Goal: Task Accomplishment & Management: Manage account settings

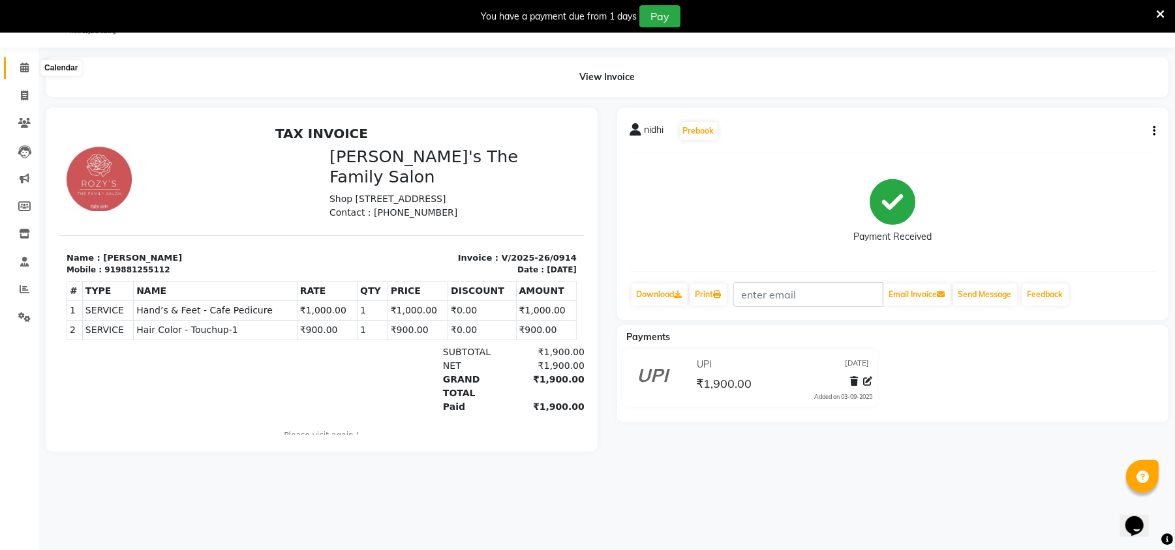
click at [23, 74] on span at bounding box center [24, 68] width 23 height 15
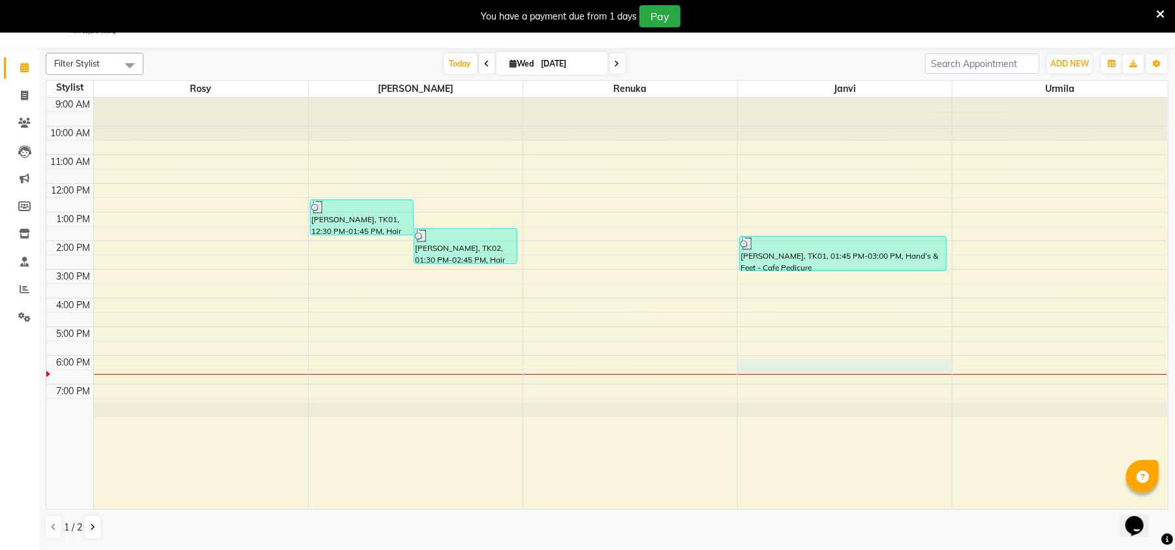
click at [867, 361] on div "9:00 AM 10:00 AM 11:00 AM 12:00 PM 1:00 PM 2:00 PM 3:00 PM 4:00 PM 5:00 PM 6:00…" at bounding box center [606, 304] width 1120 height 412
select select "50503"
select select "tentative"
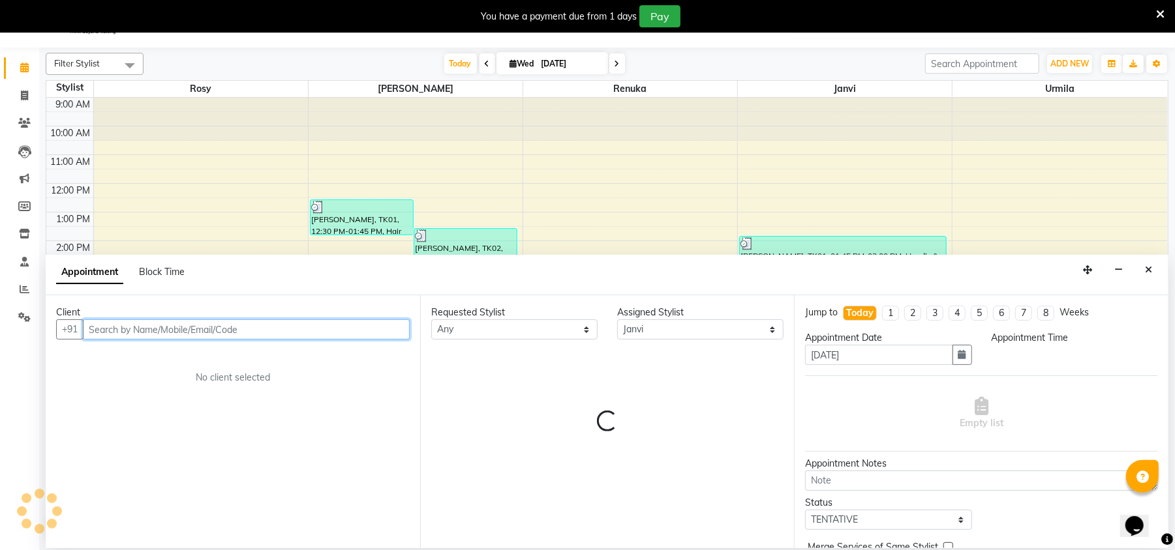
select select "1080"
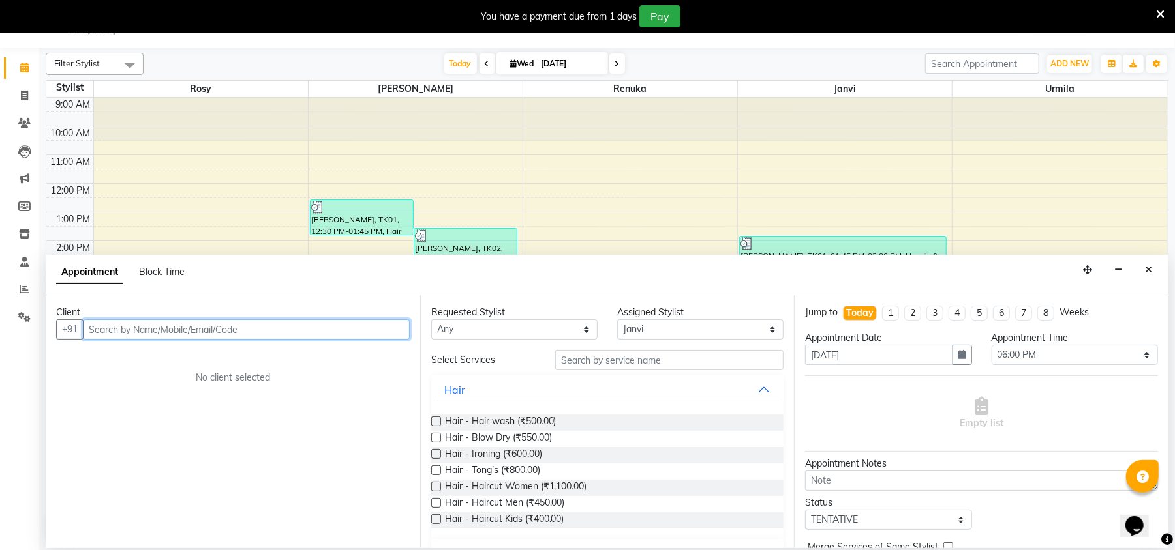
click at [202, 329] on input "text" at bounding box center [246, 330] width 327 height 20
type input "a"
type input "j"
type input "a"
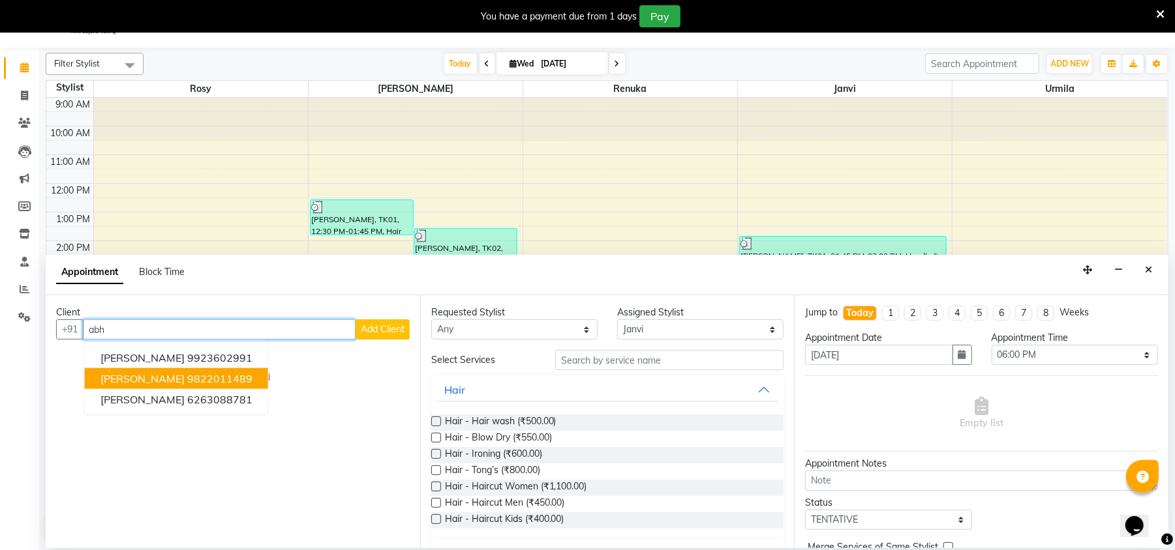
click at [170, 370] on button "[PERSON_NAME] 9822011489" at bounding box center [176, 378] width 183 height 21
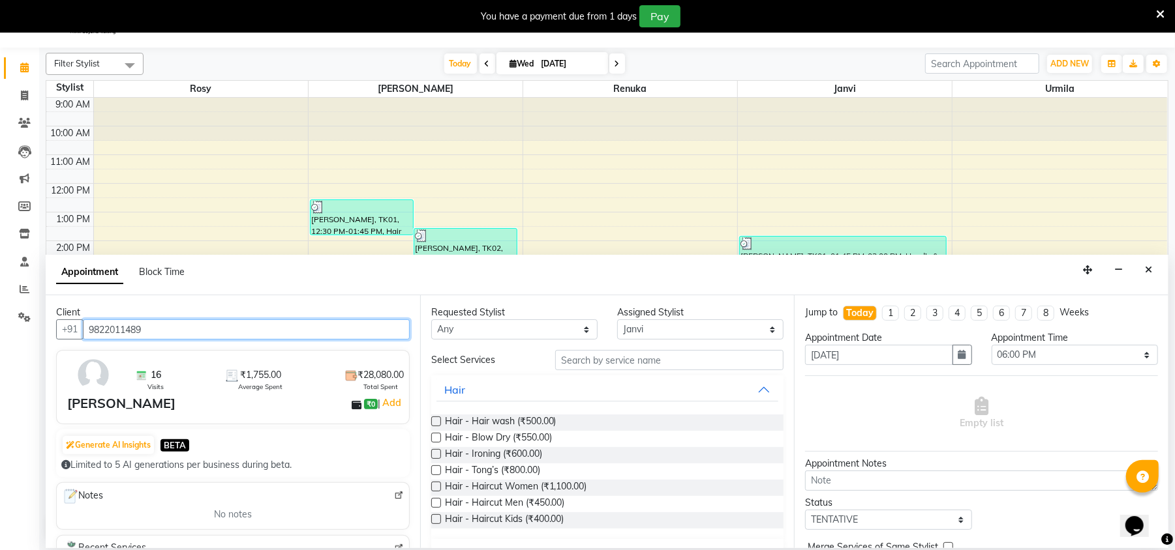
type input "9822011489"
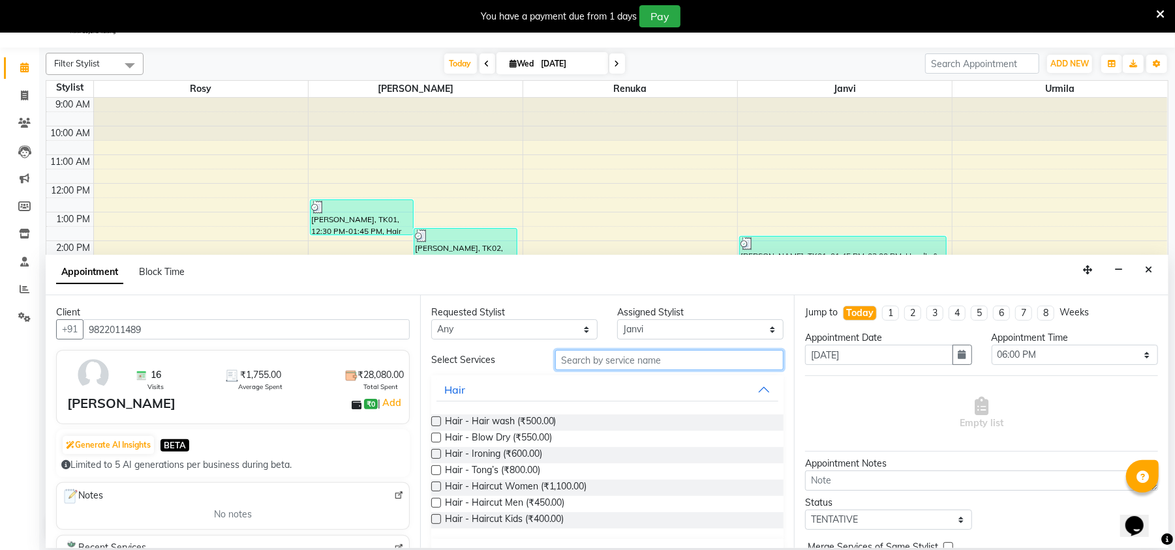
click at [653, 357] on input "text" at bounding box center [669, 360] width 228 height 20
click at [496, 415] on span "Hair - Hair wash (₹500.00)" at bounding box center [501, 423] width 112 height 16
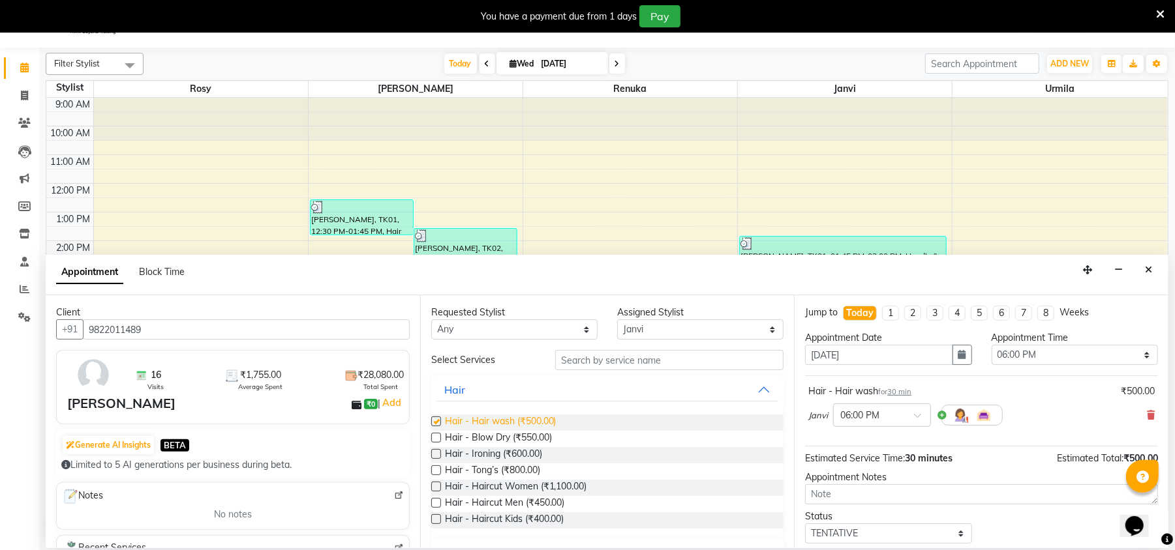
checkbox input "false"
click at [586, 358] on input "text" at bounding box center [669, 360] width 228 height 20
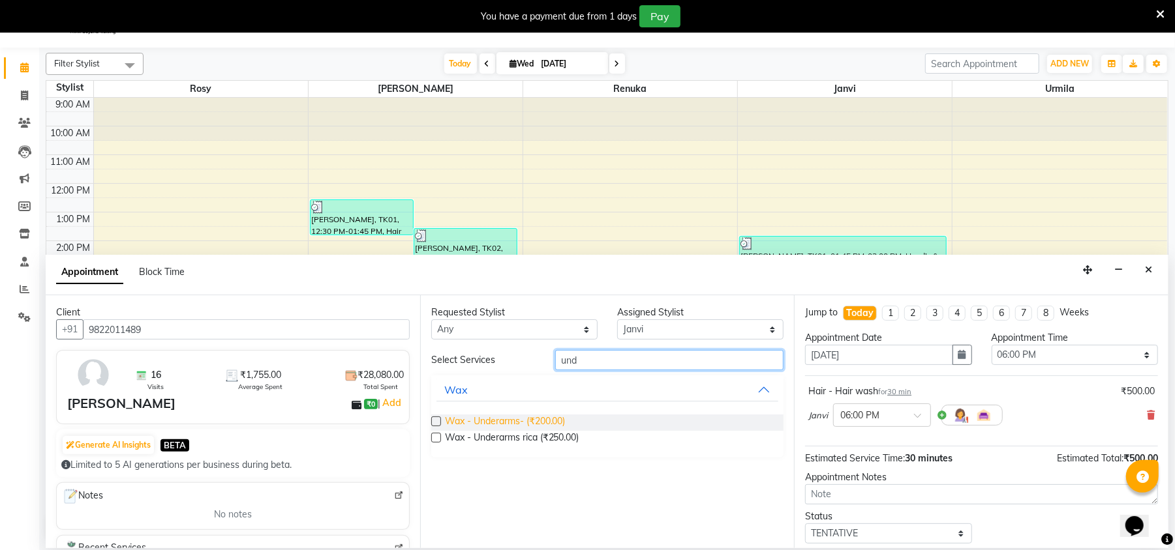
type input "und"
click at [507, 420] on span "Wax - Underarms- (₹200.00)" at bounding box center [505, 423] width 121 height 16
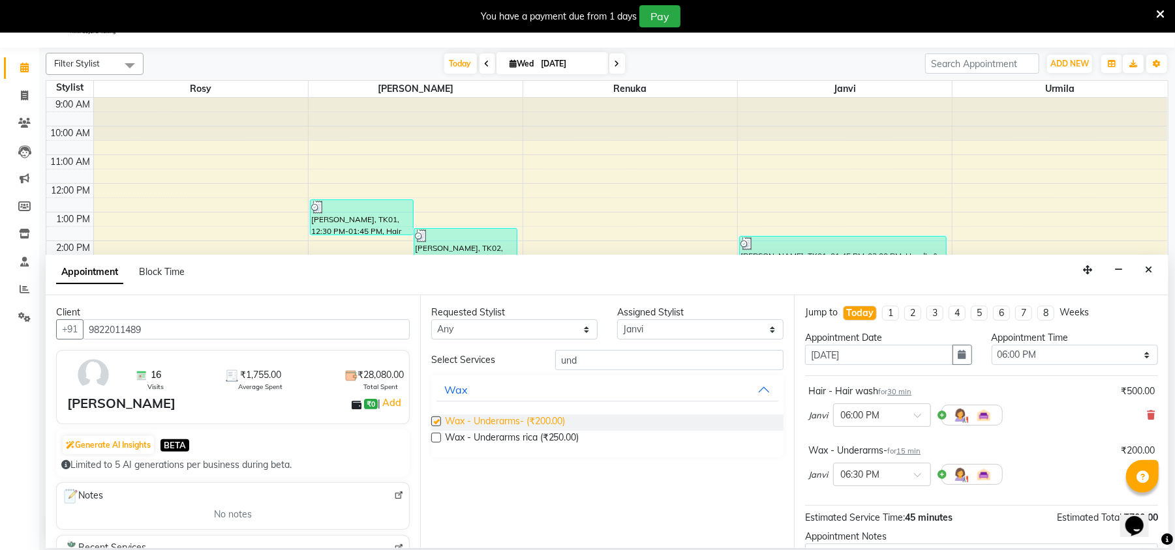
checkbox input "false"
click at [637, 361] on input "und" at bounding box center [669, 360] width 228 height 20
type input "u"
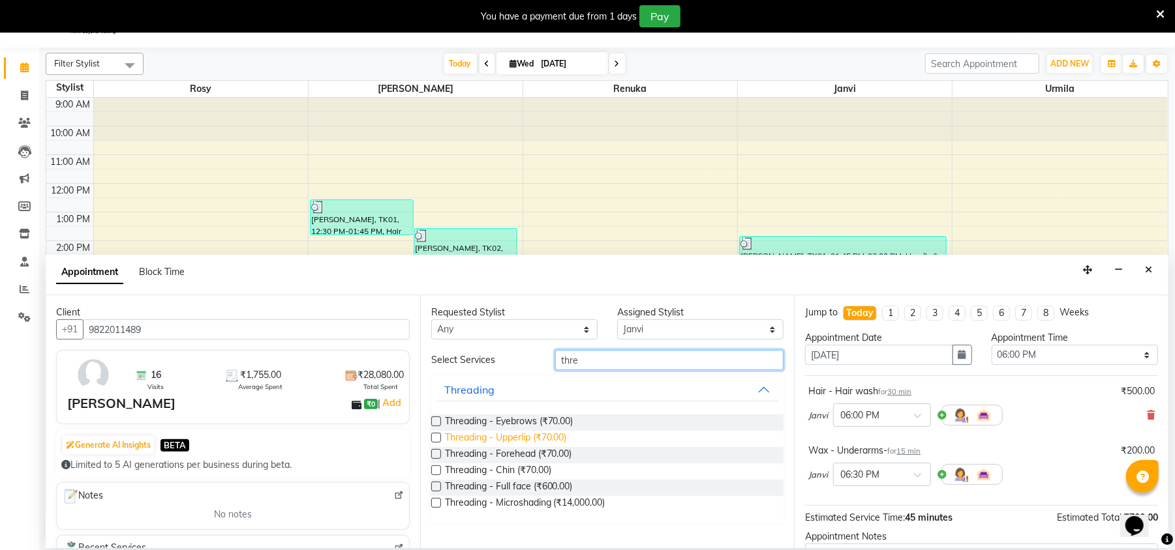
type input "thre"
click at [535, 436] on span "Threading - Upperlip (₹70.00)" at bounding box center [506, 439] width 122 height 16
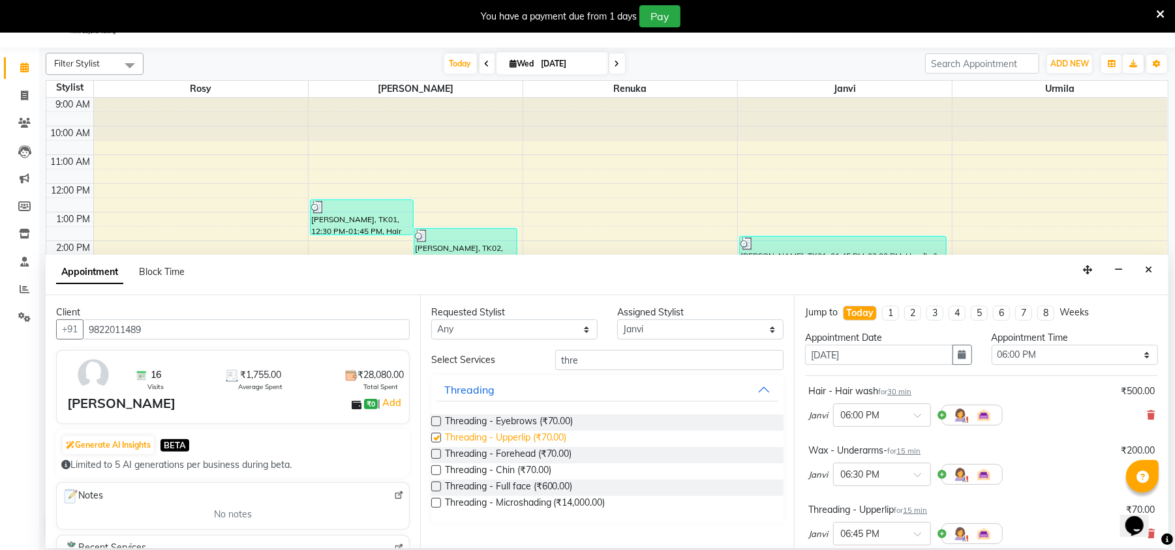
checkbox input "false"
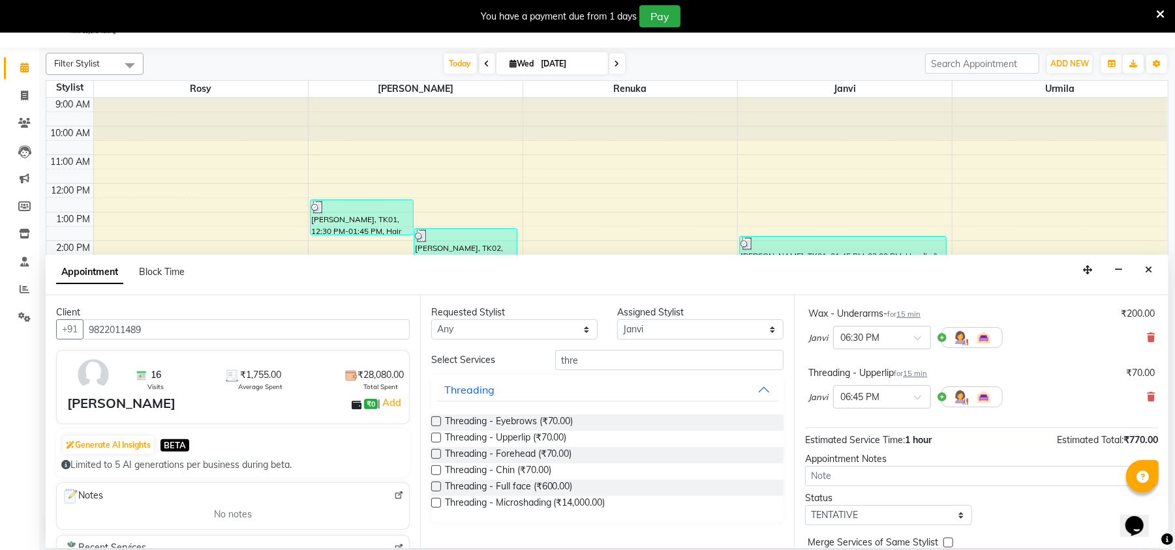
scroll to position [198, 0]
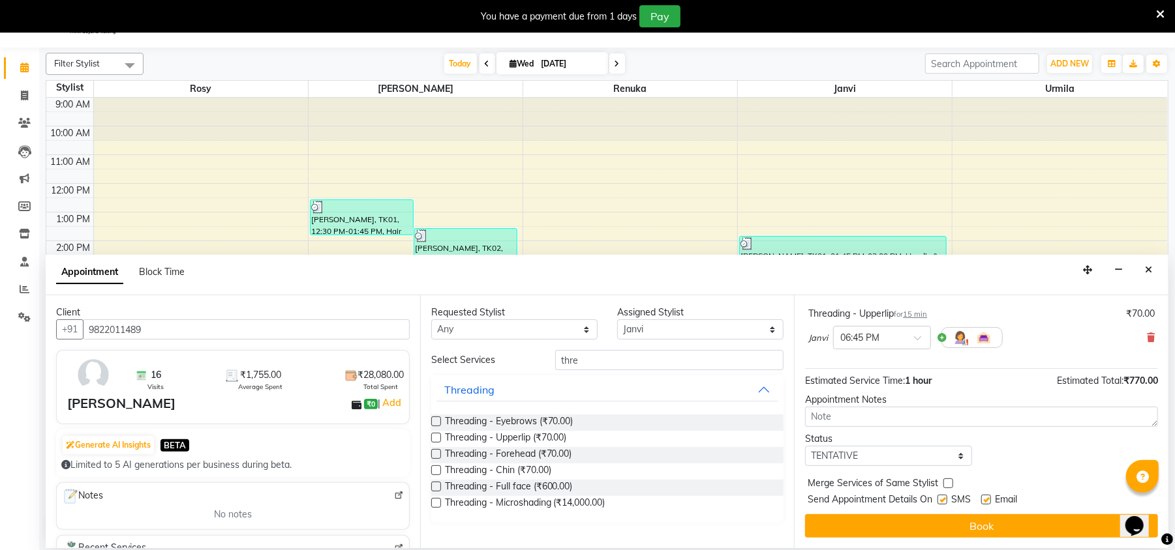
click at [985, 498] on label at bounding box center [986, 500] width 10 height 10
click at [985, 498] on input "checkbox" at bounding box center [985, 501] width 8 height 8
checkbox input "false"
click at [945, 502] on label at bounding box center [942, 500] width 10 height 10
click at [945, 502] on input "checkbox" at bounding box center [941, 501] width 8 height 8
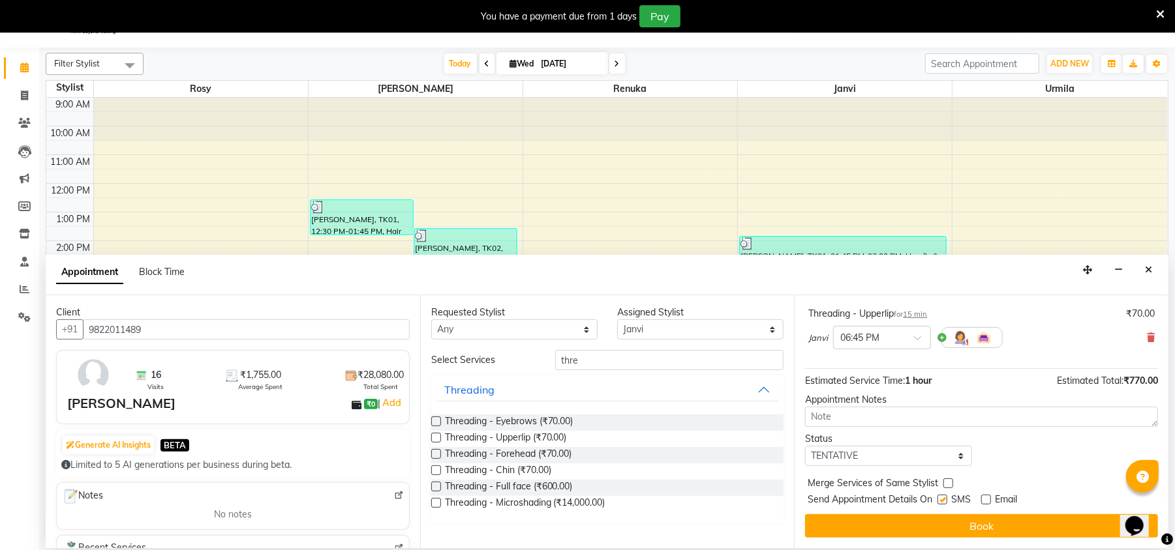
checkbox input "false"
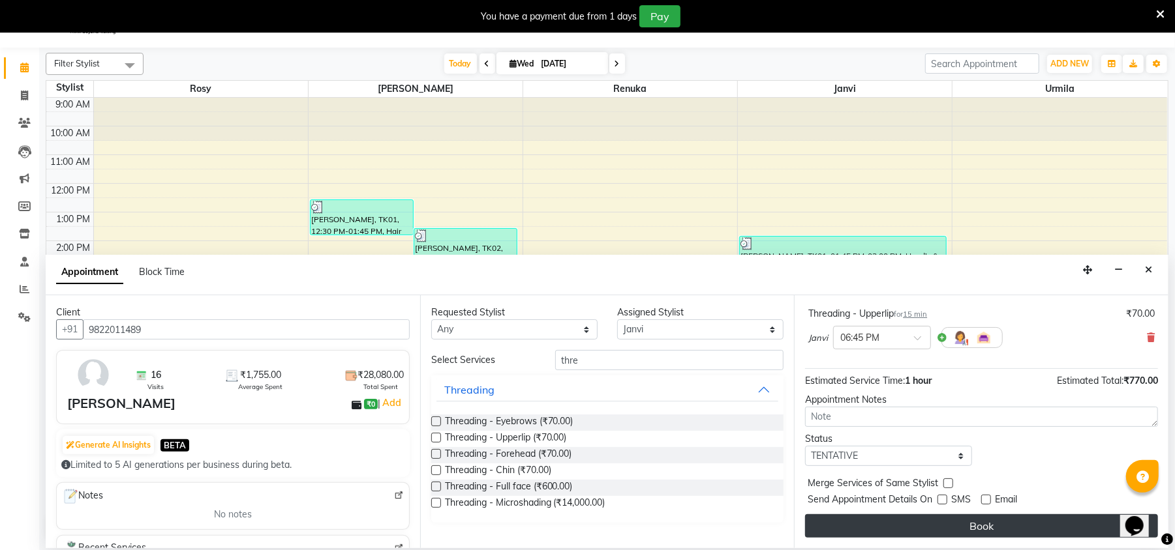
click at [967, 528] on button "Book" at bounding box center [981, 526] width 353 height 23
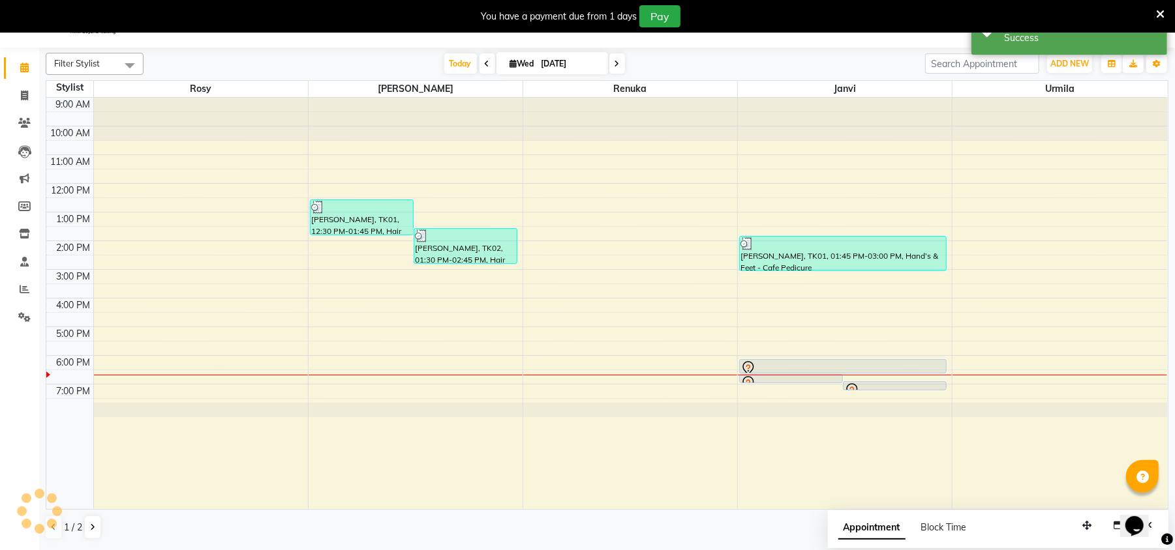
scroll to position [0, 0]
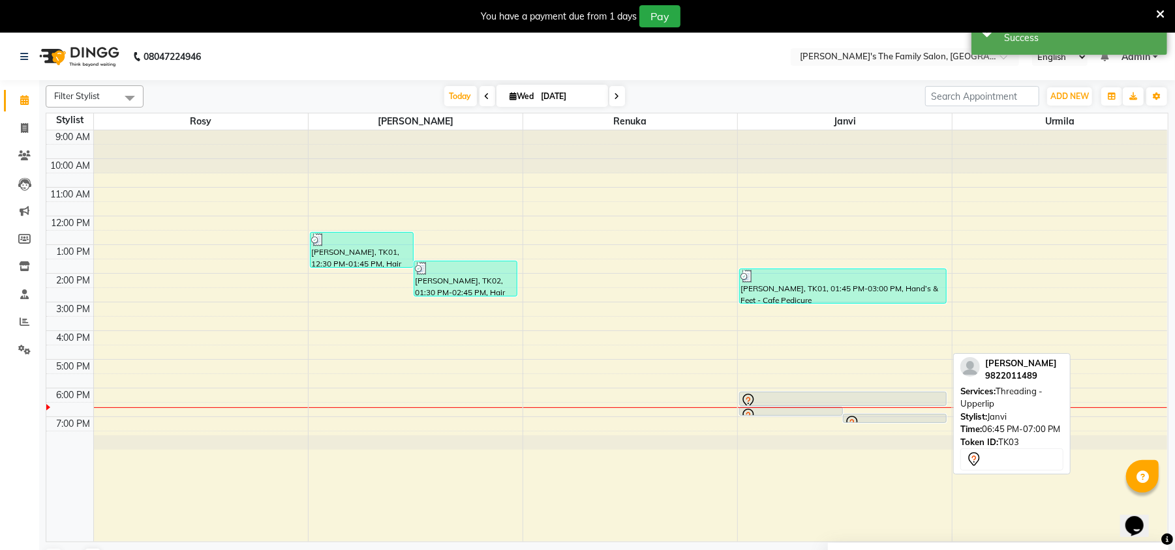
click at [899, 421] on div at bounding box center [894, 422] width 102 height 5
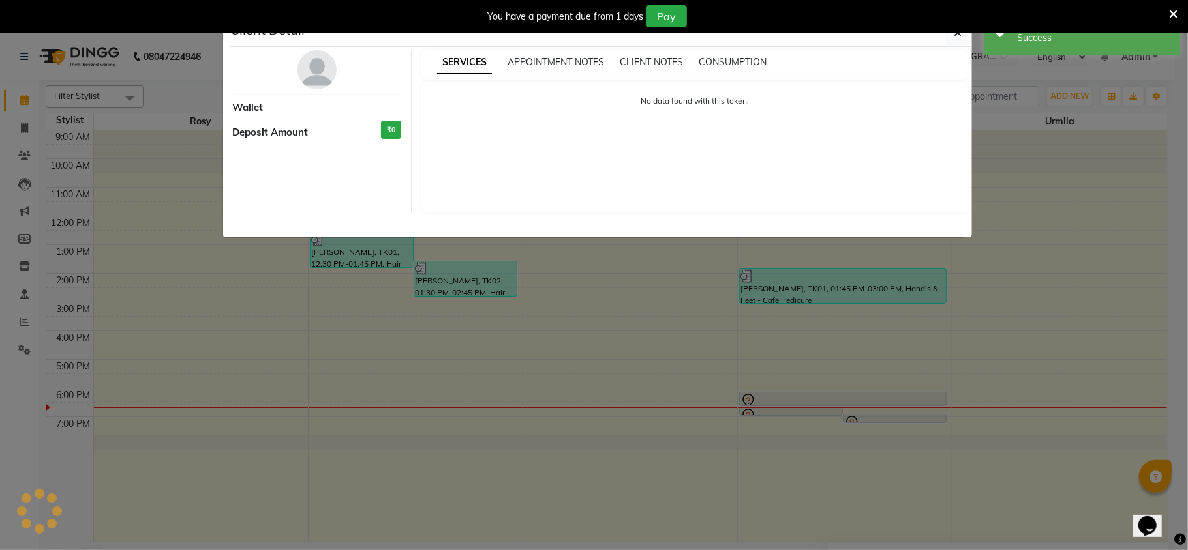
select select "7"
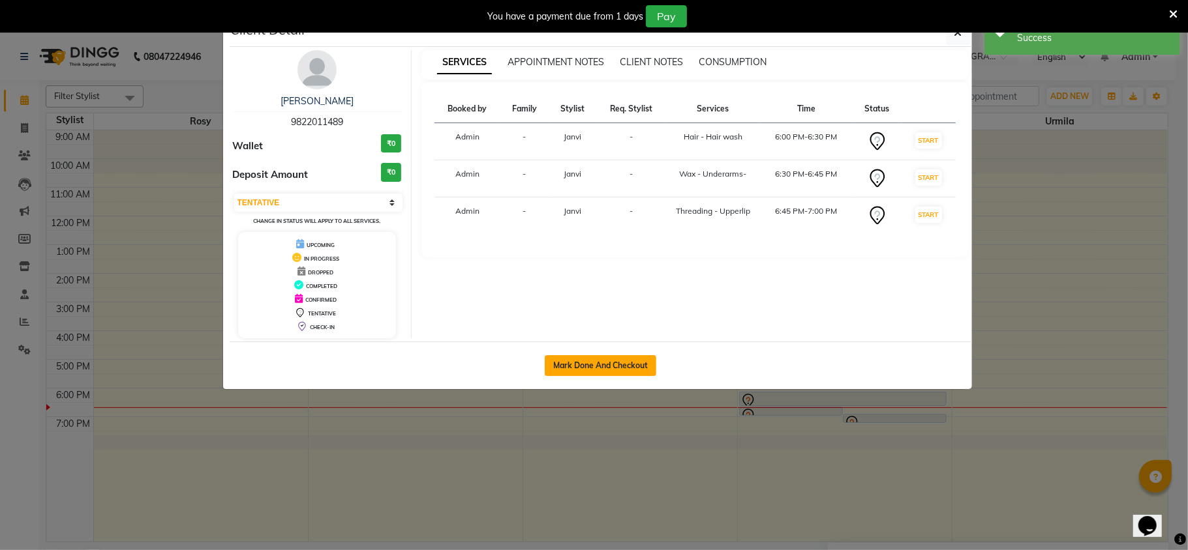
click at [610, 366] on button "Mark Done And Checkout" at bounding box center [601, 365] width 112 height 21
select select "service"
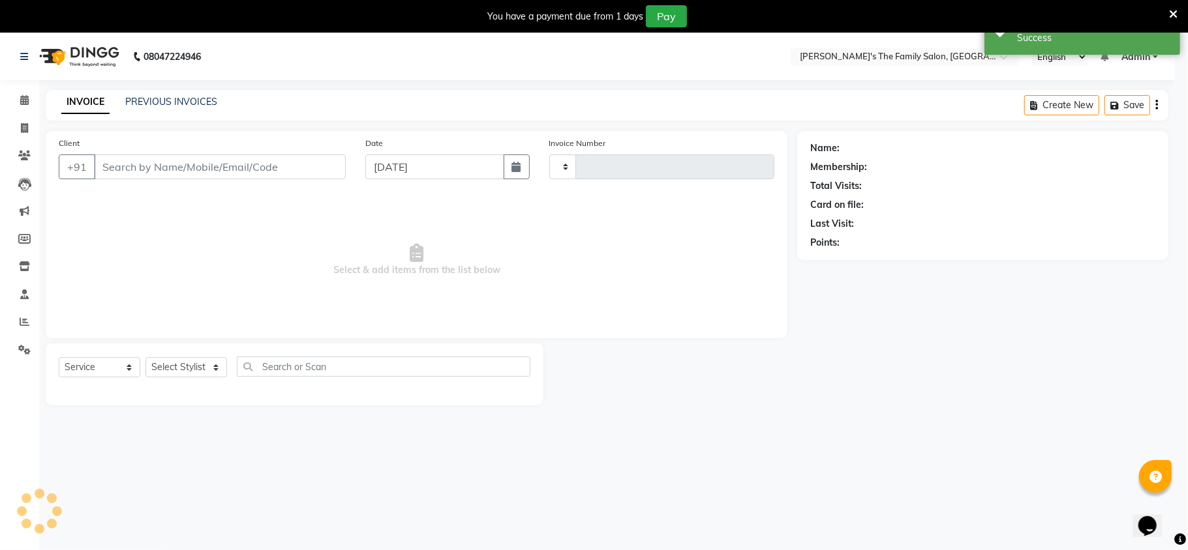
type input "0915"
select select "6537"
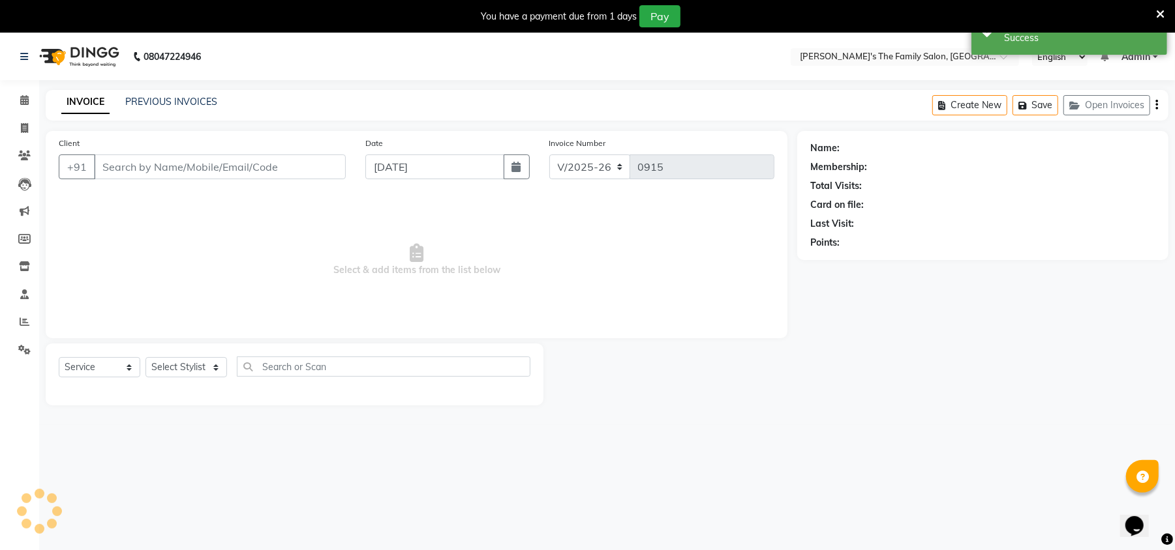
type input "9822011489"
select select "50503"
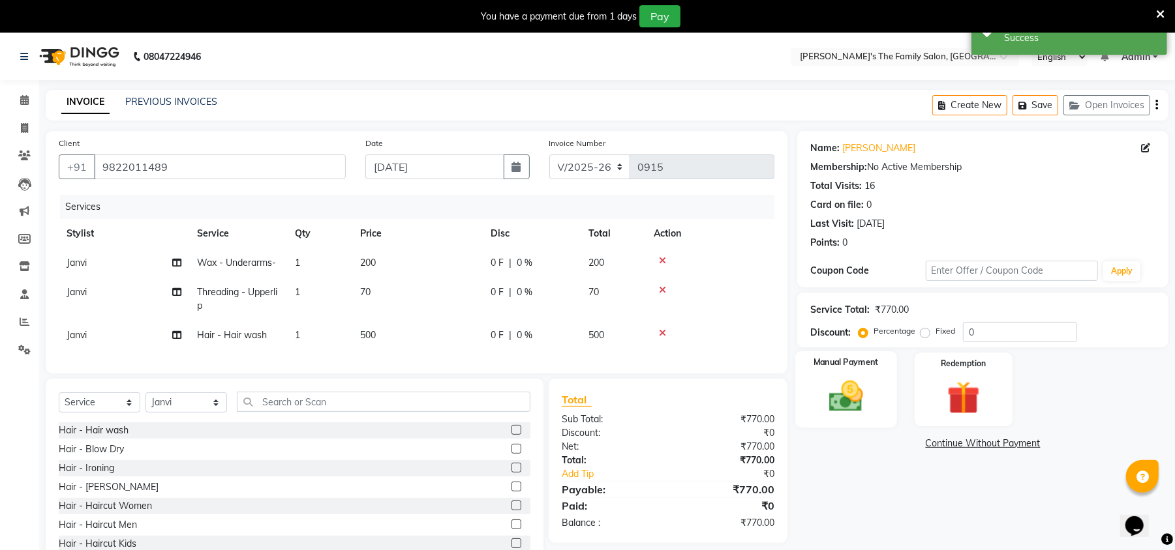
click at [856, 391] on img at bounding box center [846, 397] width 56 height 40
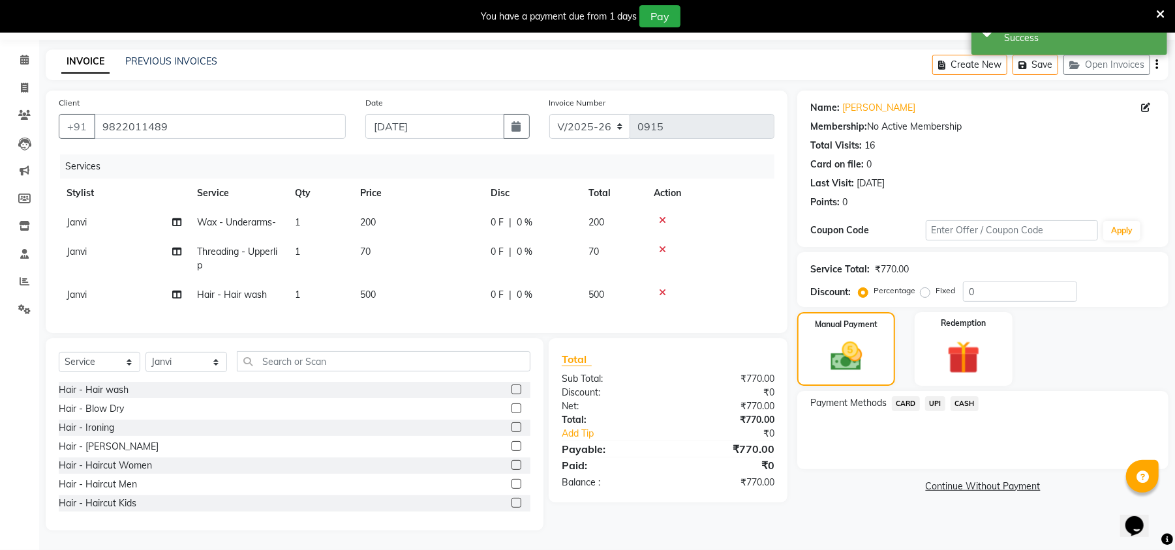
scroll to position [53, 0]
click at [935, 397] on span "UPI" at bounding box center [935, 404] width 20 height 15
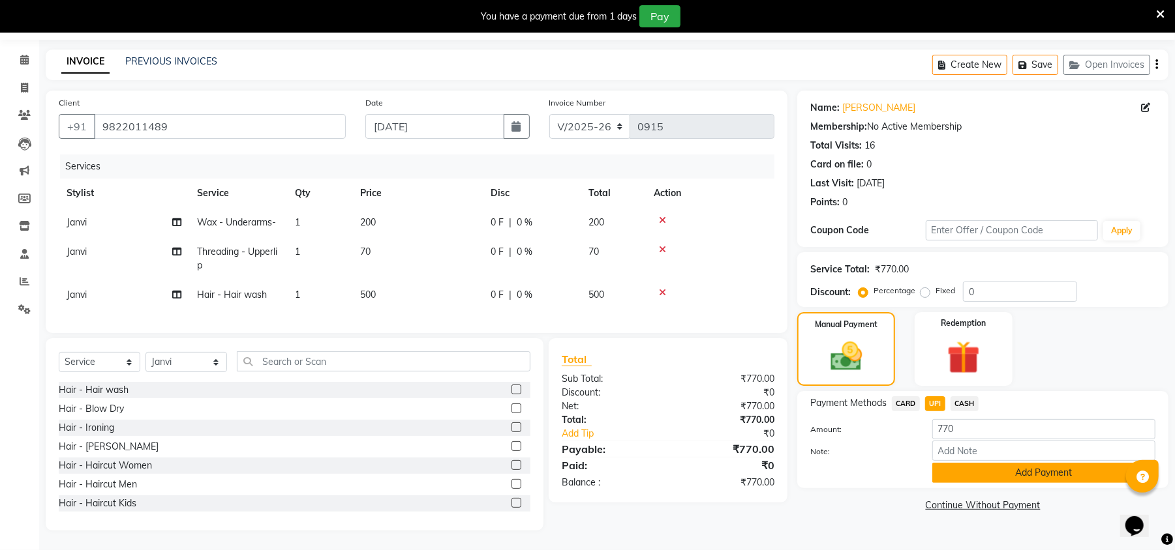
click at [967, 463] on button "Add Payment" at bounding box center [1043, 473] width 223 height 20
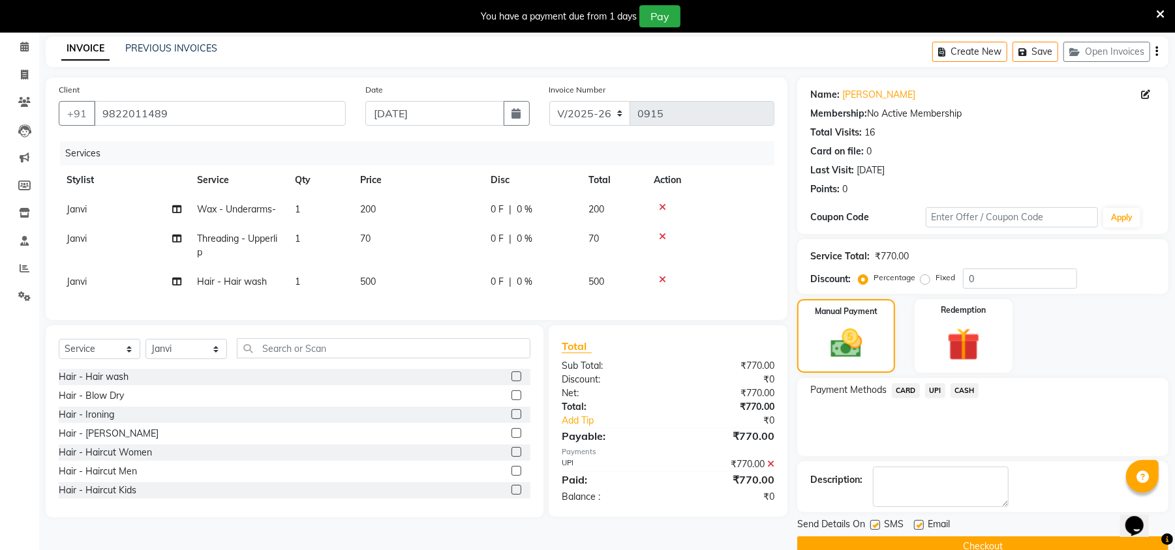
click at [921, 525] on label at bounding box center [919, 525] width 10 height 10
click at [921, 525] on input "checkbox" at bounding box center [918, 526] width 8 height 8
checkbox input "false"
click at [875, 526] on label at bounding box center [875, 525] width 10 height 10
click at [875, 526] on input "checkbox" at bounding box center [874, 526] width 8 height 8
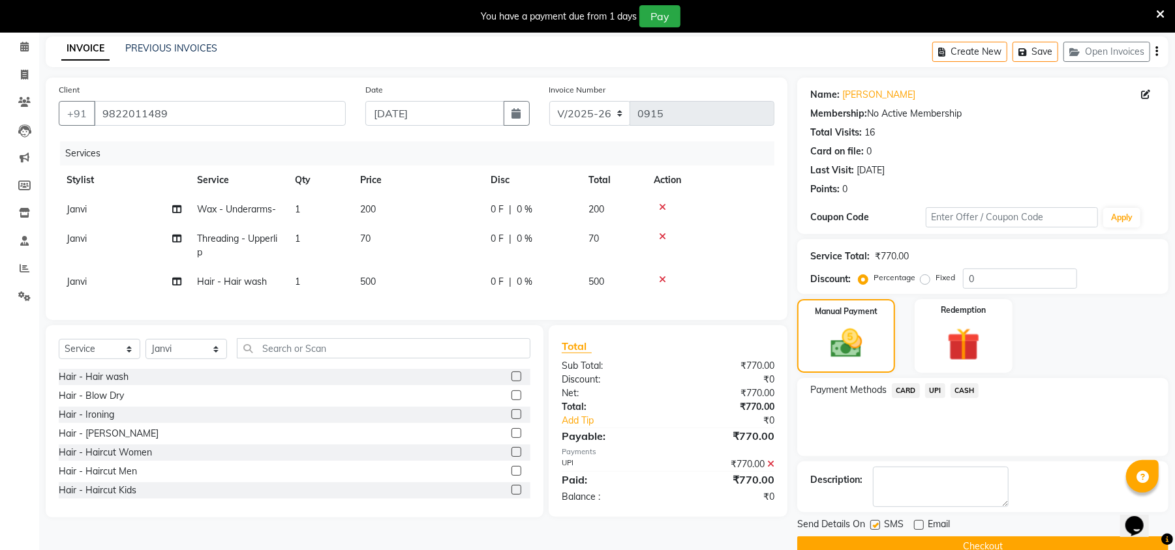
checkbox input "false"
click at [912, 547] on button "Checkout" at bounding box center [982, 547] width 371 height 20
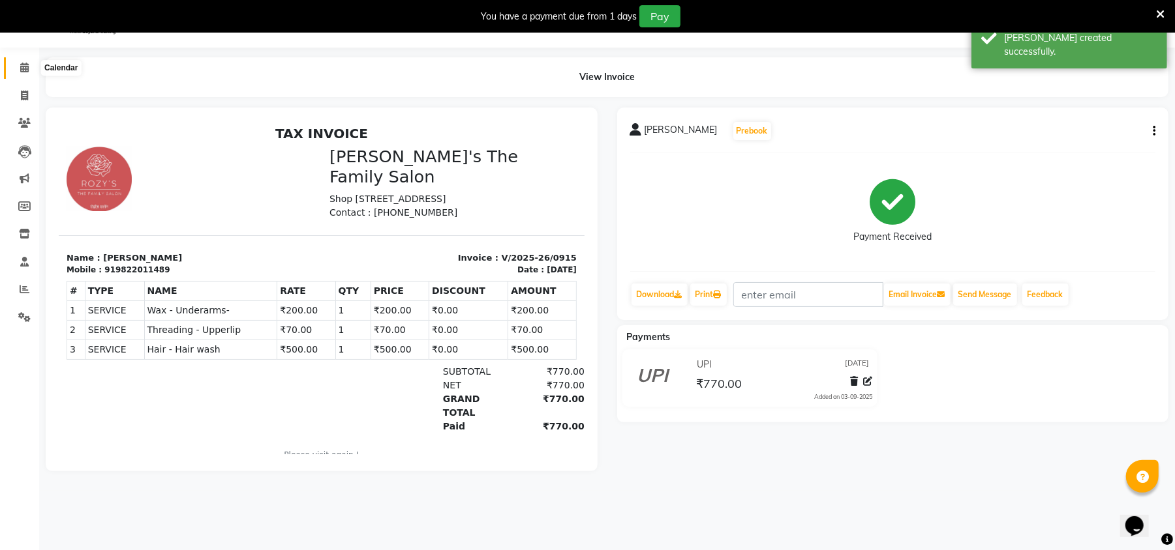
click at [13, 61] on span at bounding box center [24, 68] width 23 height 15
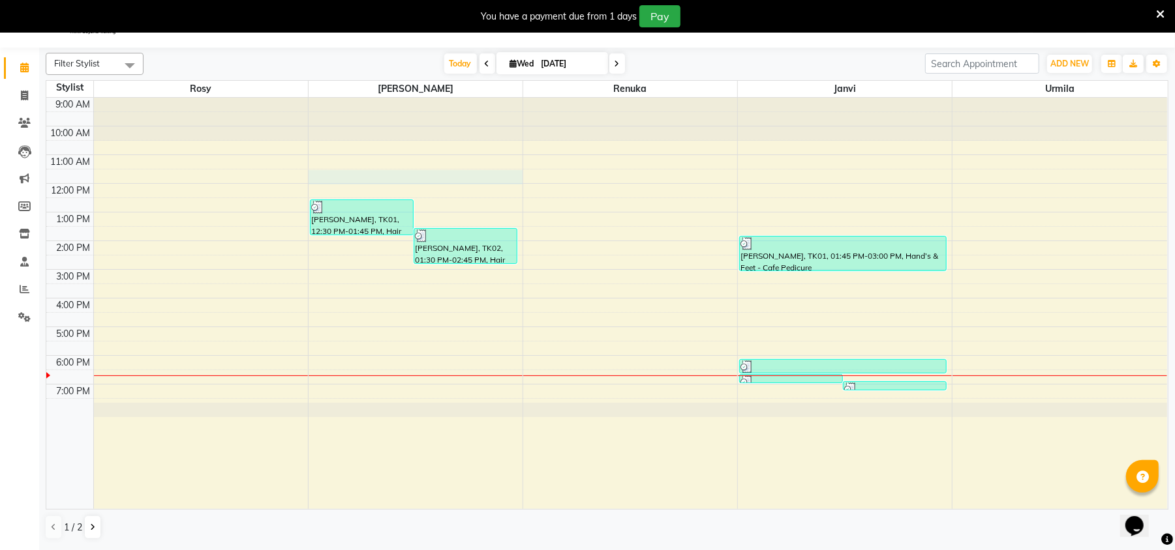
click at [395, 175] on div "9:00 AM 10:00 AM 11:00 AM 12:00 PM 1:00 PM 2:00 PM 3:00 PM 4:00 PM 5:00 PM 6:00…" at bounding box center [606, 304] width 1120 height 412
select select "50500"
select select "tentative"
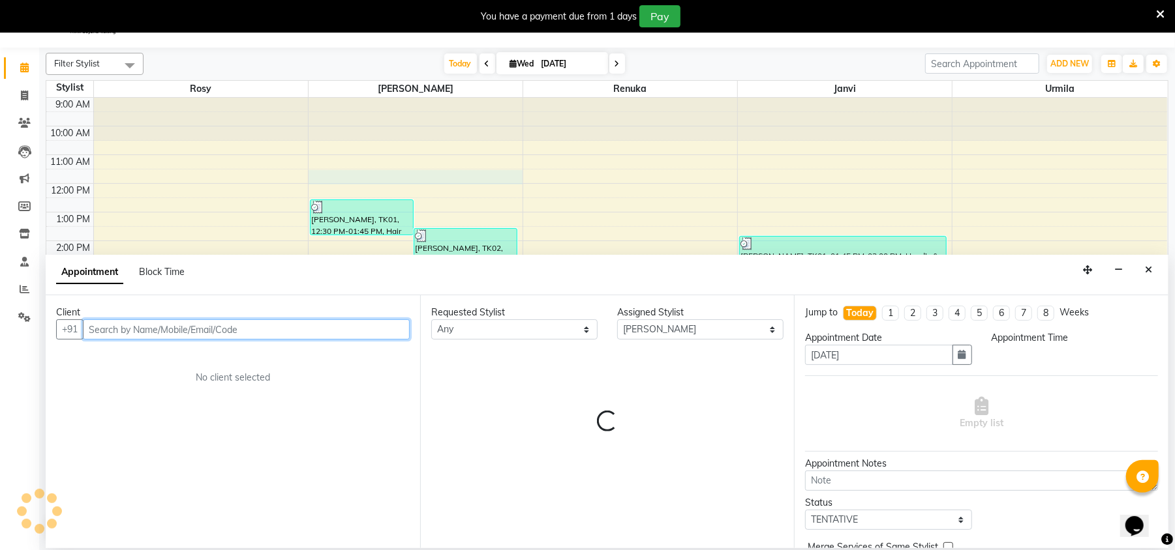
select select "690"
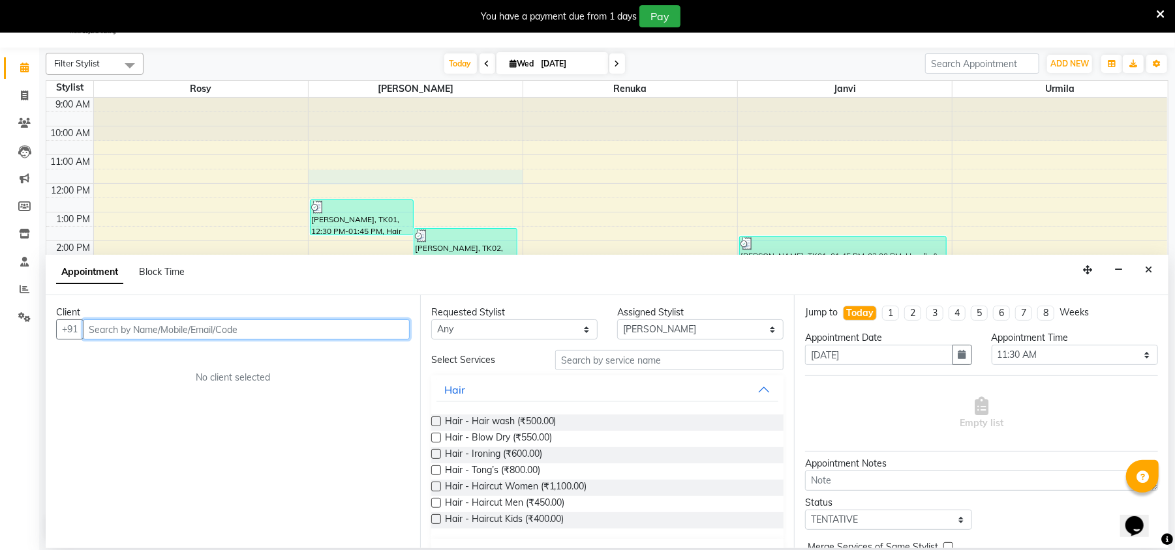
click at [175, 330] on input "text" at bounding box center [246, 330] width 327 height 20
type input "c"
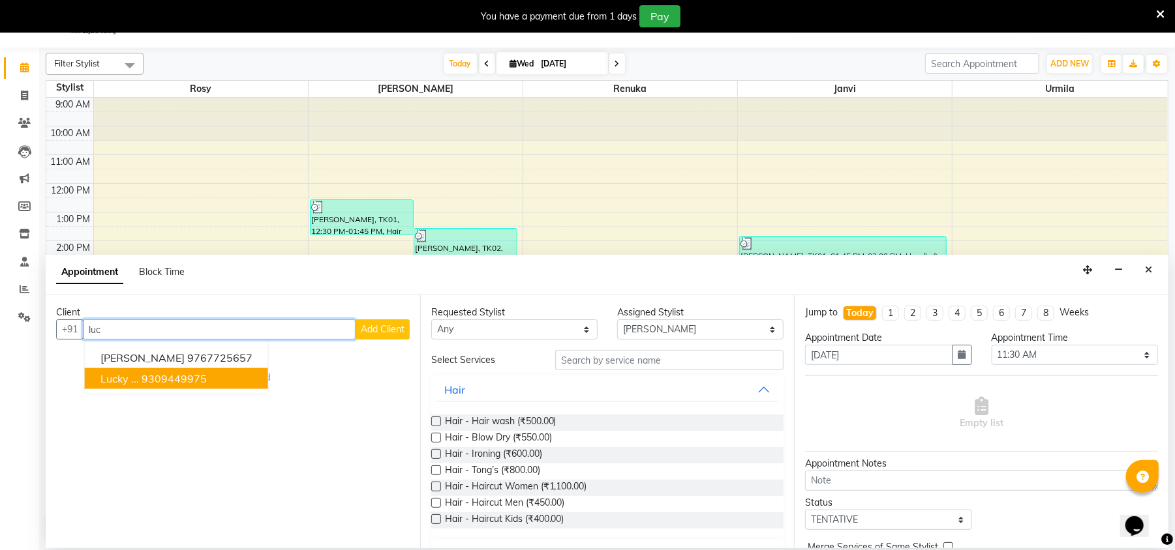
click at [121, 374] on span "lucky ..." at bounding box center [119, 378] width 38 height 13
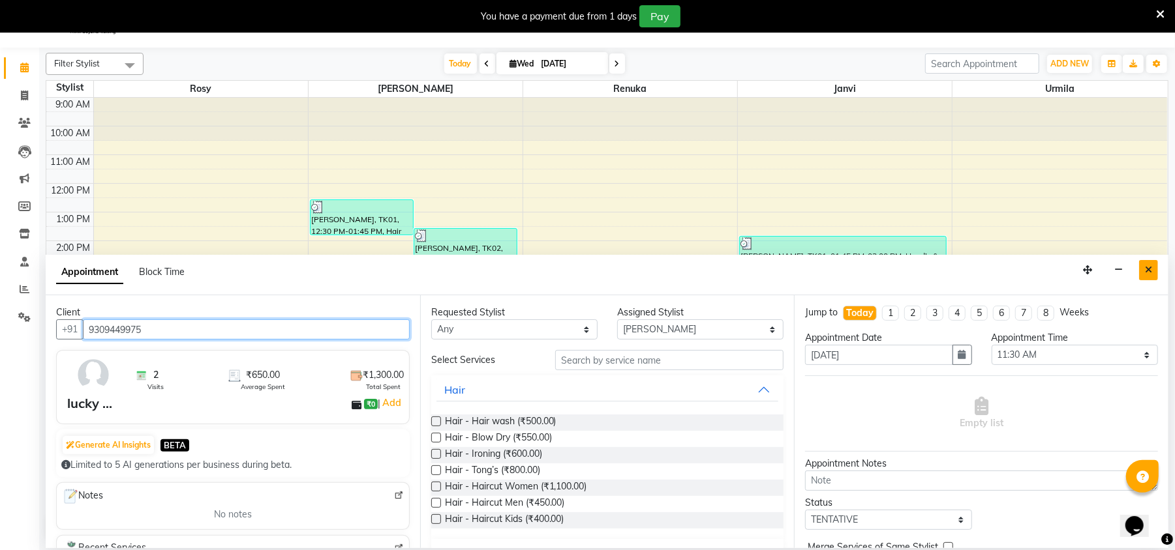
type input "9309449975"
click at [1148, 267] on icon "Close" at bounding box center [1148, 269] width 7 height 9
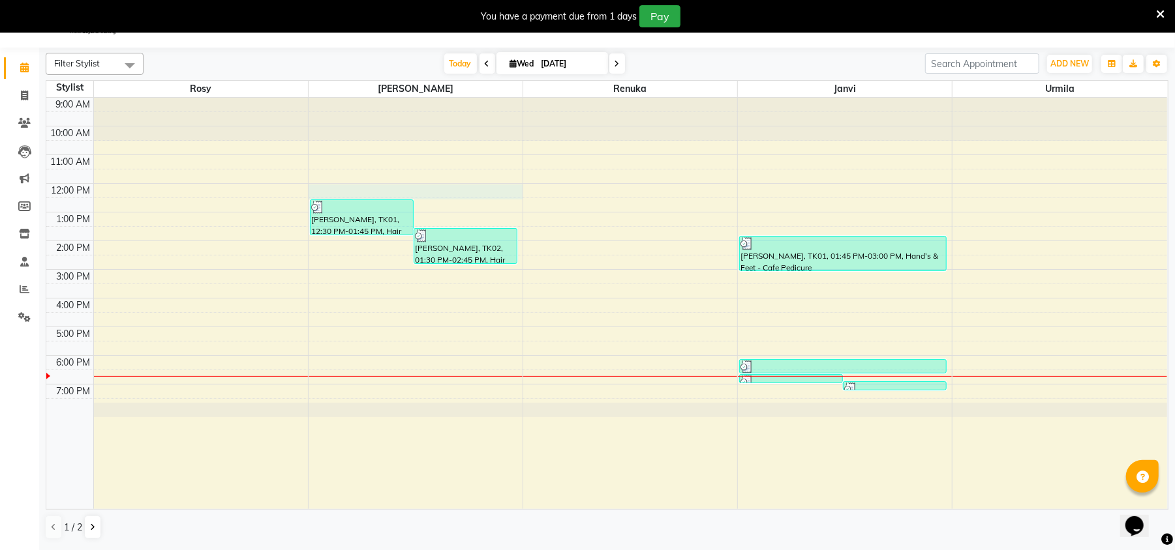
click at [471, 194] on div "9:00 AM 10:00 AM 11:00 AM 12:00 PM 1:00 PM 2:00 PM 3:00 PM 4:00 PM 5:00 PM 6:00…" at bounding box center [606, 304] width 1120 height 412
select select "50500"
select select "tentative"
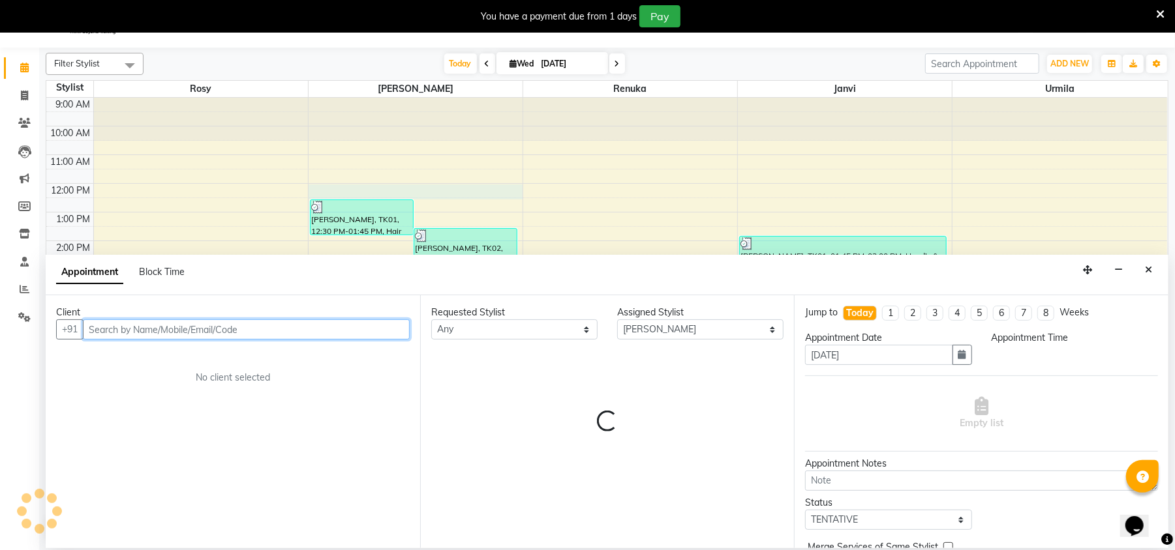
select select "720"
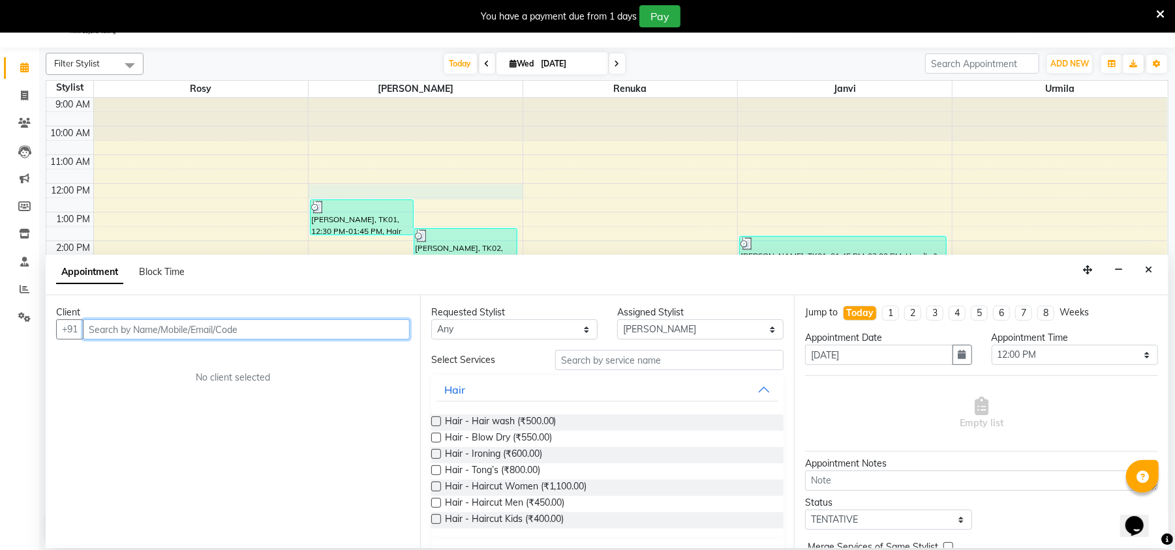
click at [224, 337] on input "text" at bounding box center [246, 330] width 327 height 20
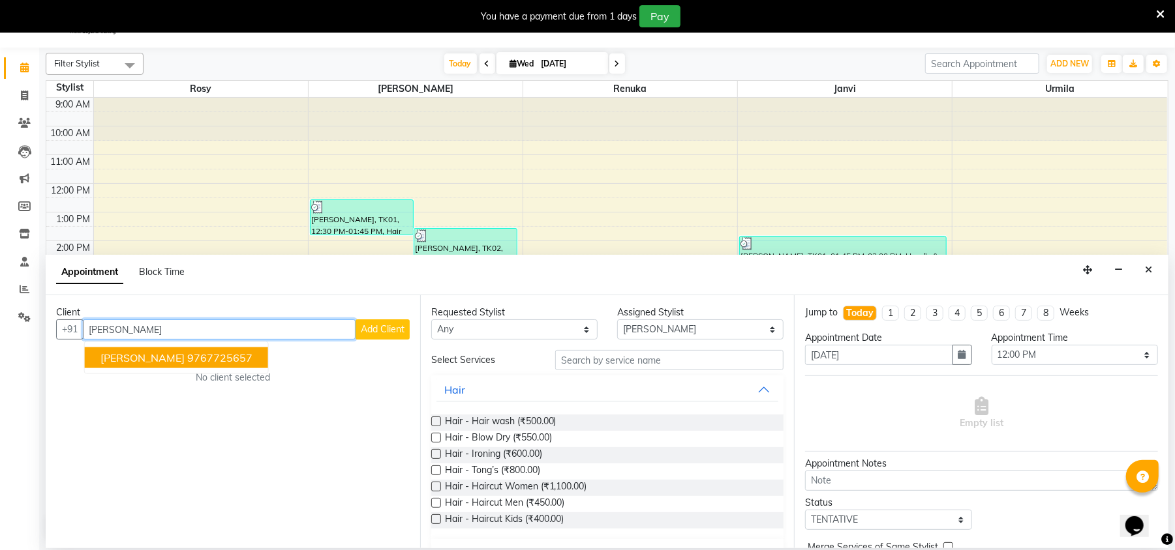
click at [187, 357] on ngb-highlight "9767725657" at bounding box center [219, 358] width 65 height 13
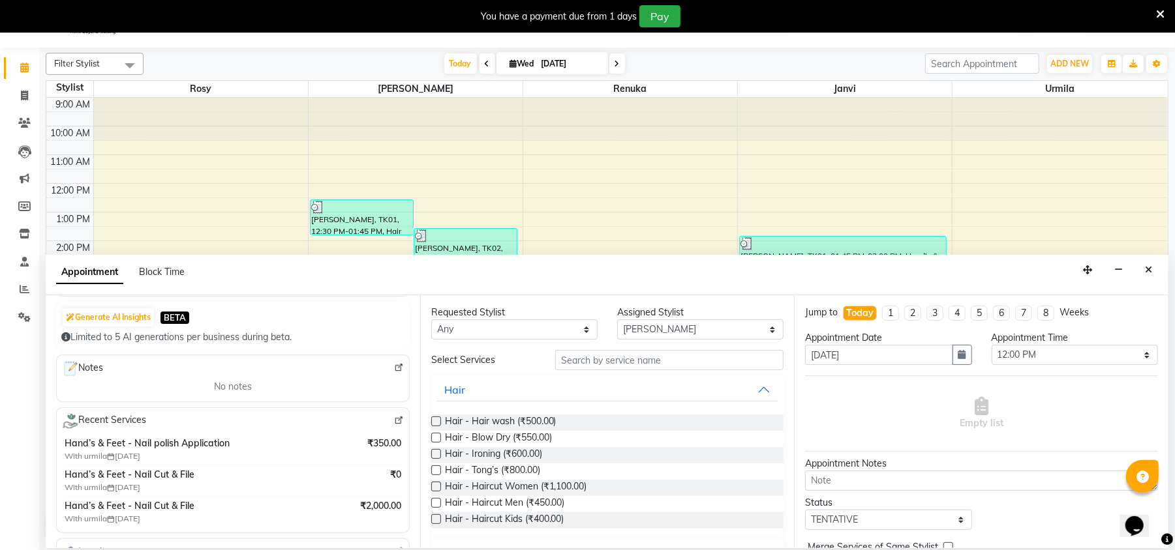
scroll to position [139, 0]
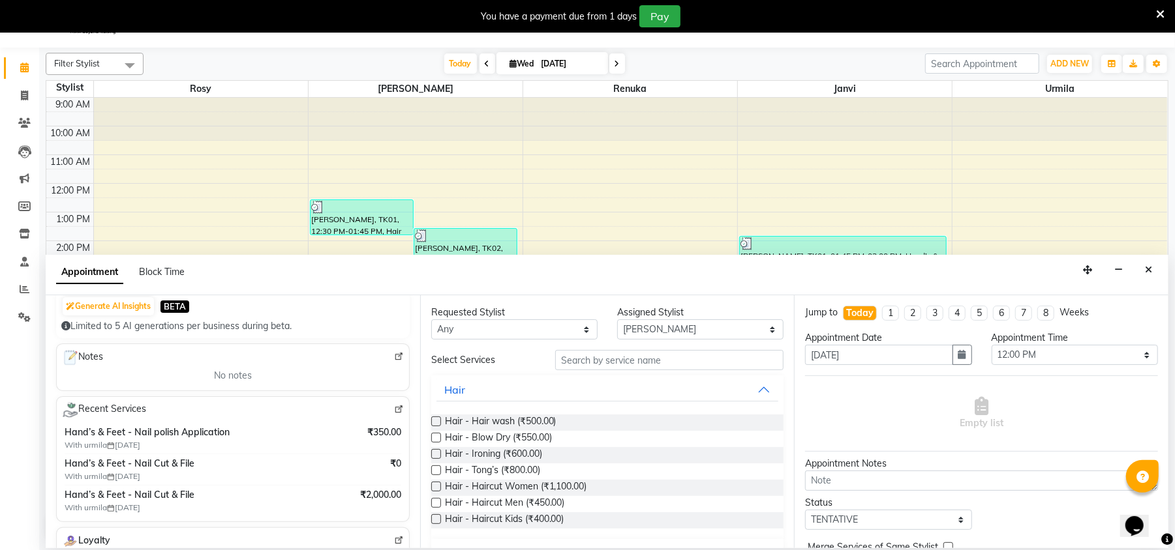
type input "9767725657"
click at [643, 358] on input "text" at bounding box center [669, 360] width 228 height 20
click at [548, 484] on span "Hair - Haircut Women (₹1,100.00)" at bounding box center [516, 488] width 142 height 16
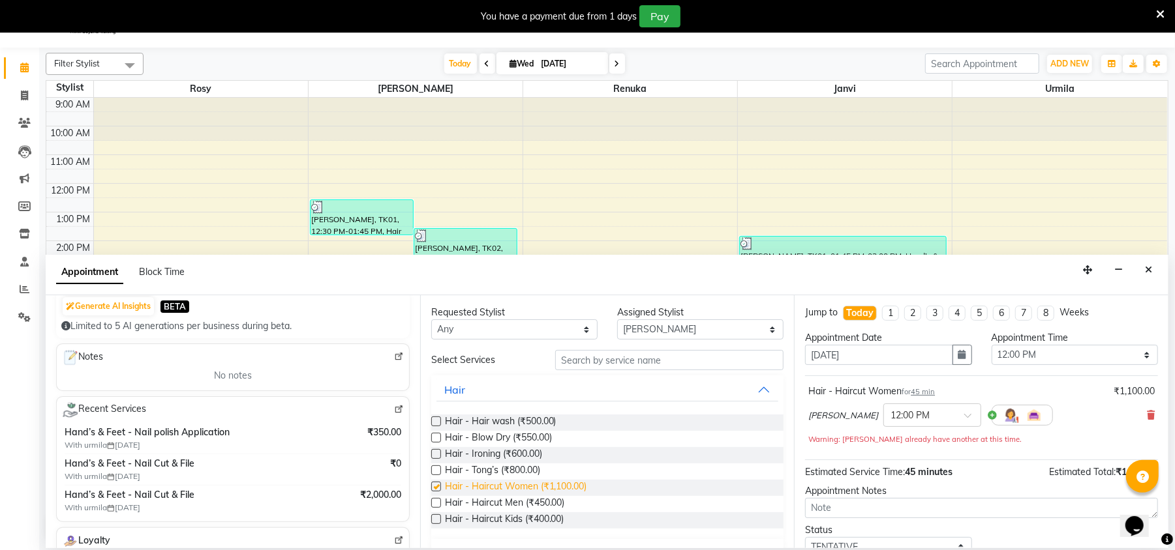
checkbox input "false"
click at [515, 420] on span "Hair - Hair wash (₹500.00)" at bounding box center [501, 423] width 112 height 16
checkbox input "false"
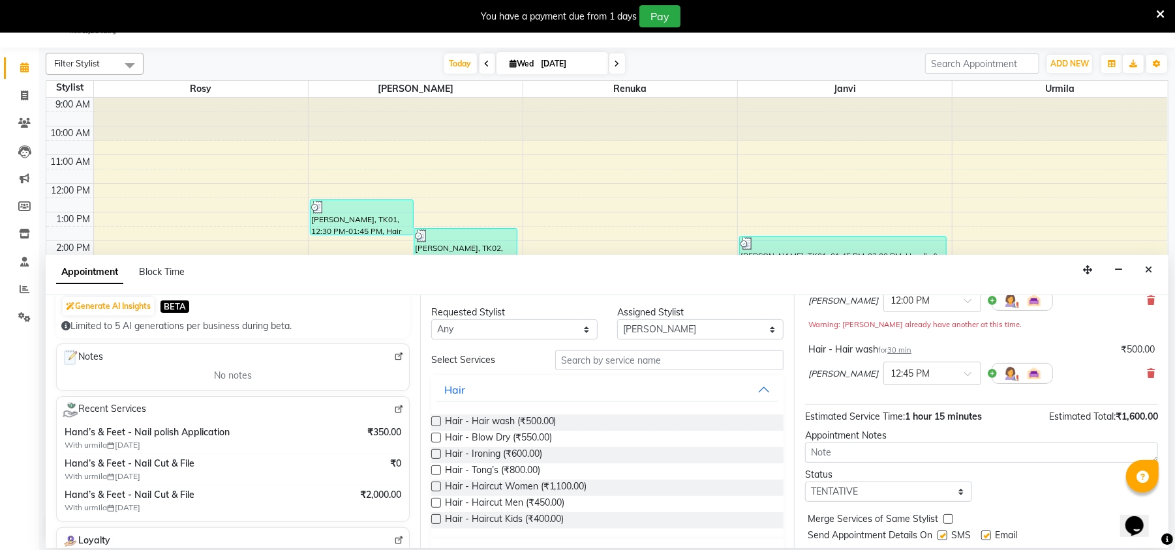
scroll to position [152, 0]
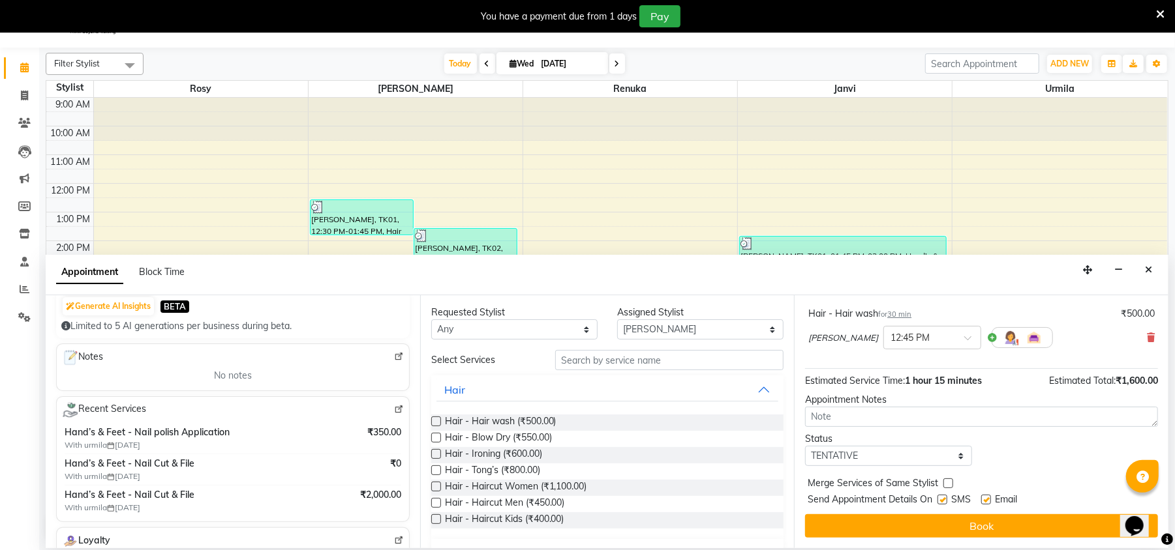
click at [944, 500] on label at bounding box center [942, 500] width 10 height 10
click at [944, 500] on input "checkbox" at bounding box center [941, 501] width 8 height 8
checkbox input "false"
click at [985, 499] on label at bounding box center [986, 500] width 10 height 10
click at [985, 499] on input "checkbox" at bounding box center [985, 501] width 8 height 8
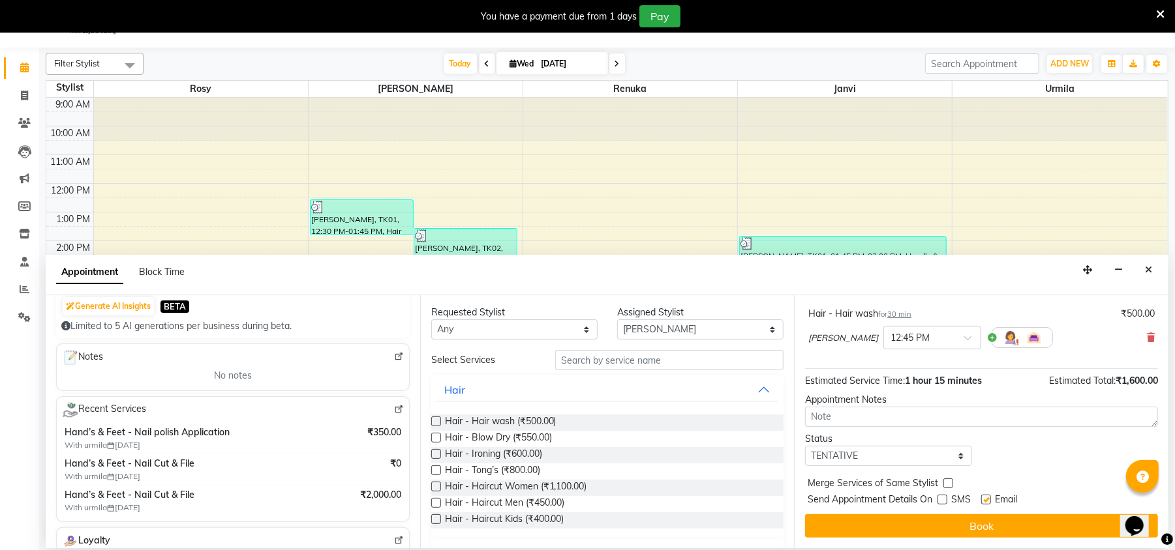
checkbox input "false"
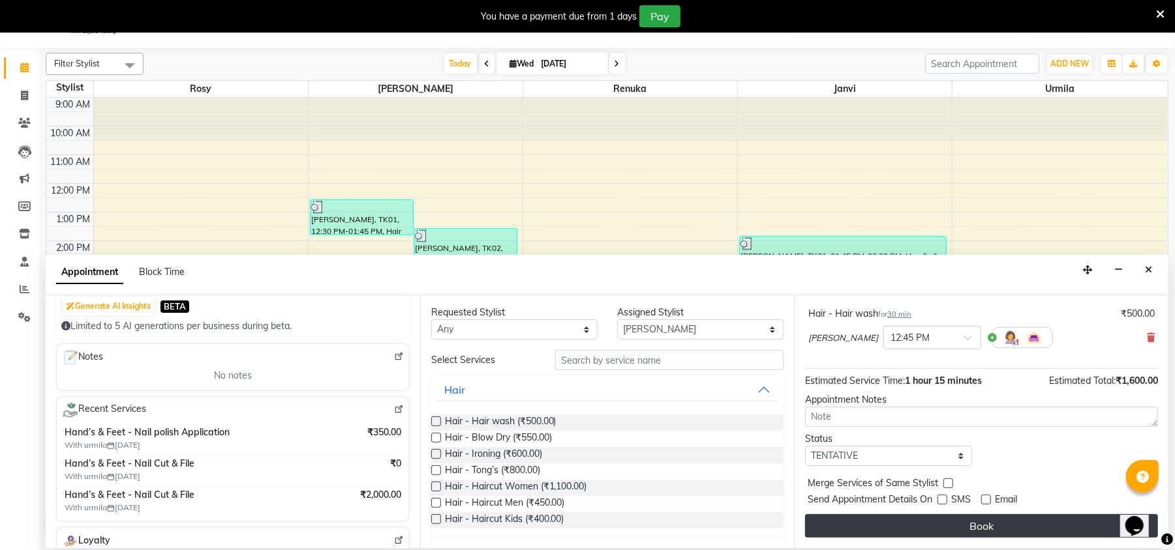
click at [991, 520] on button "Book" at bounding box center [981, 526] width 353 height 23
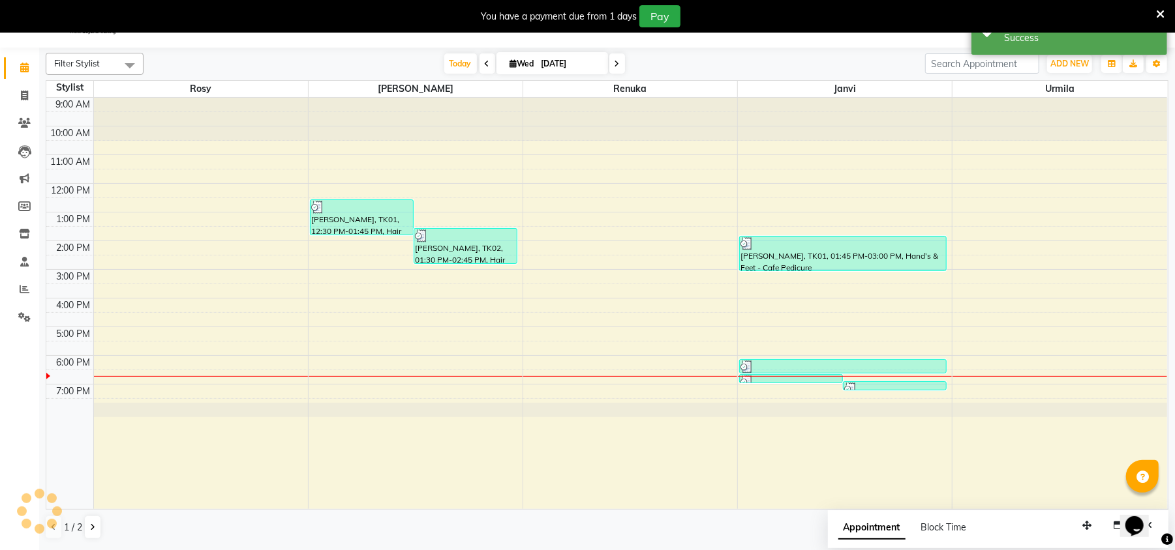
scroll to position [0, 0]
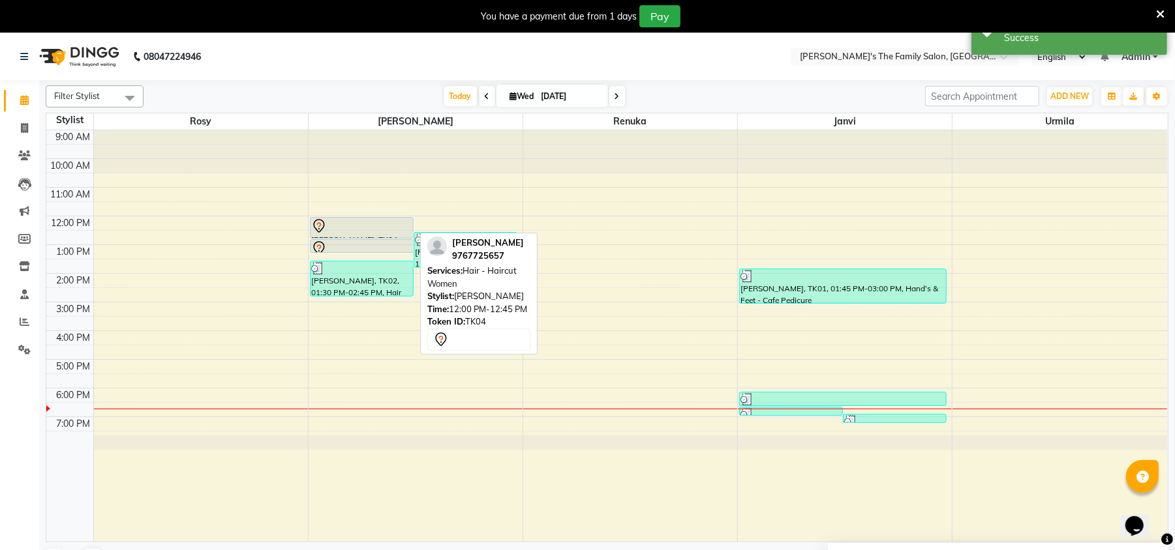
click at [368, 225] on div at bounding box center [361, 226] width 101 height 16
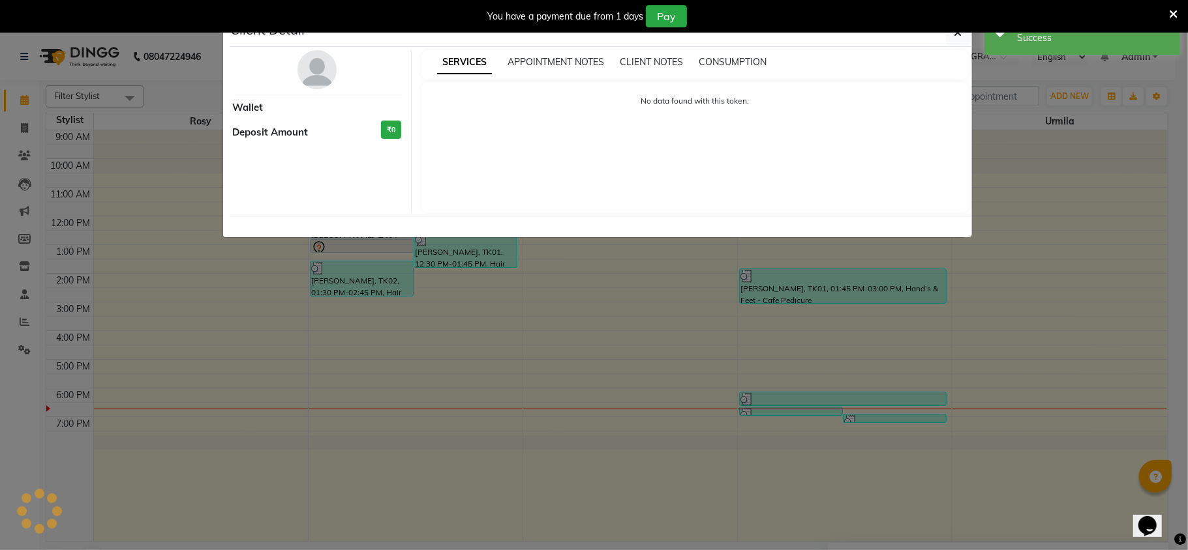
select select "7"
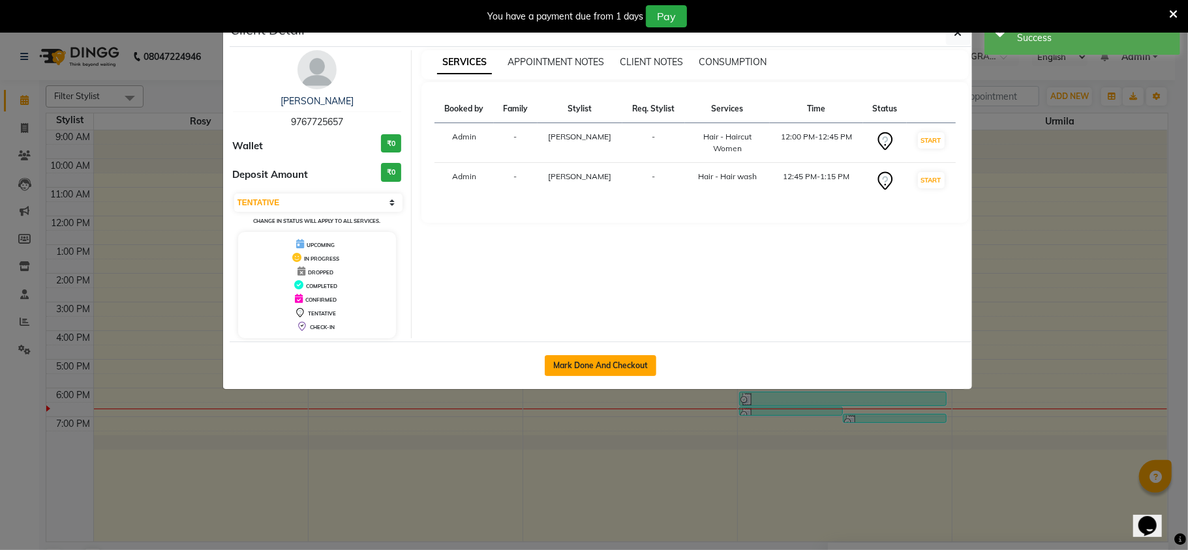
click at [619, 368] on button "Mark Done And Checkout" at bounding box center [601, 365] width 112 height 21
select select "service"
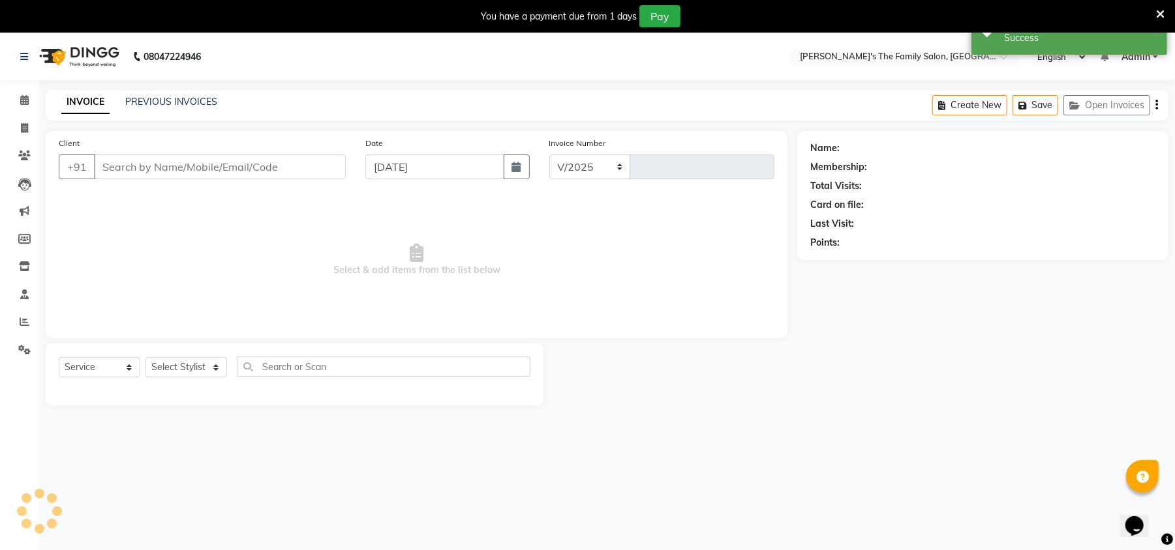
select select "6537"
type input "0916"
type input "9767725657"
select select "50500"
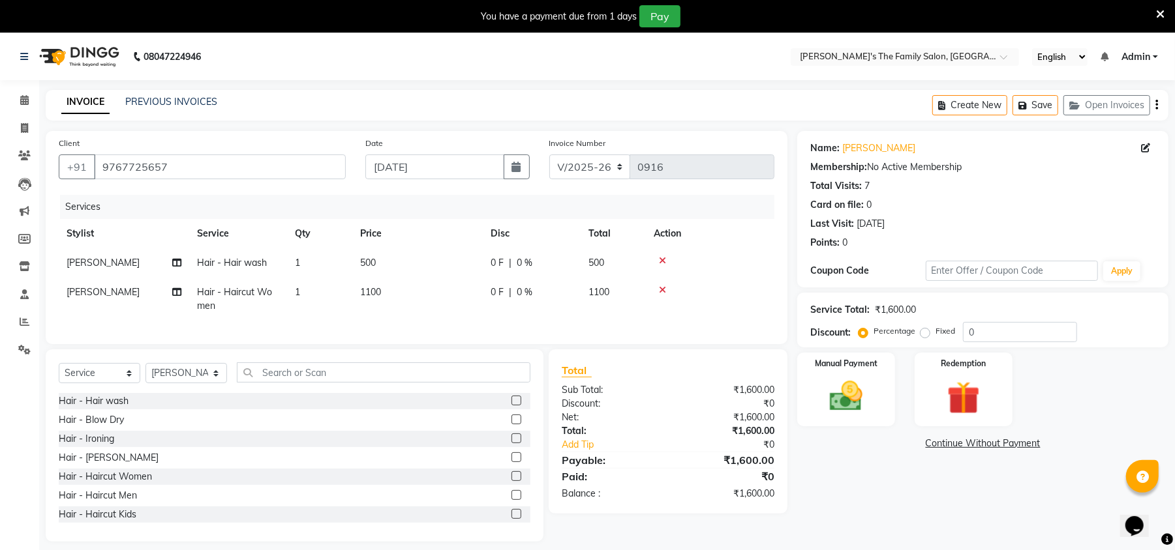
click at [380, 295] on span "1100" at bounding box center [370, 292] width 21 height 12
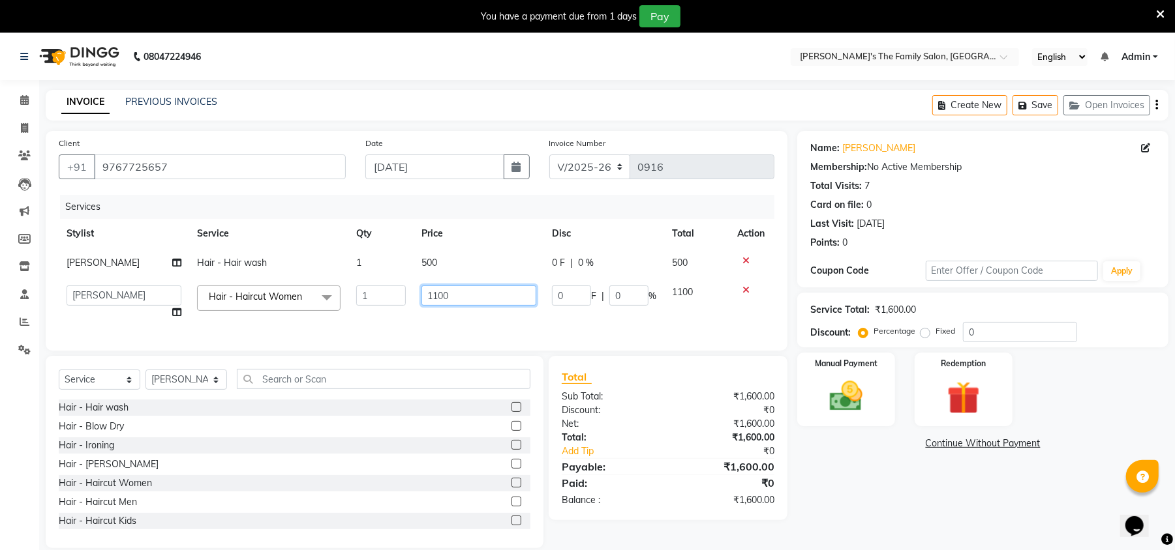
click at [480, 297] on input "1100" at bounding box center [478, 296] width 115 height 20
type input "1"
type input "800"
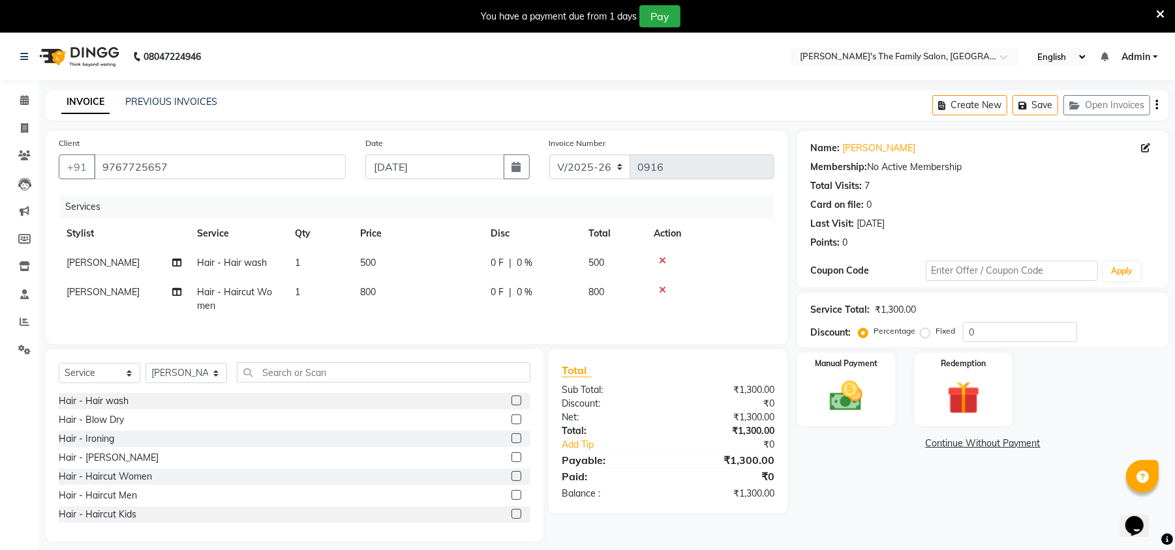
click at [437, 261] on td "500" at bounding box center [417, 262] width 130 height 29
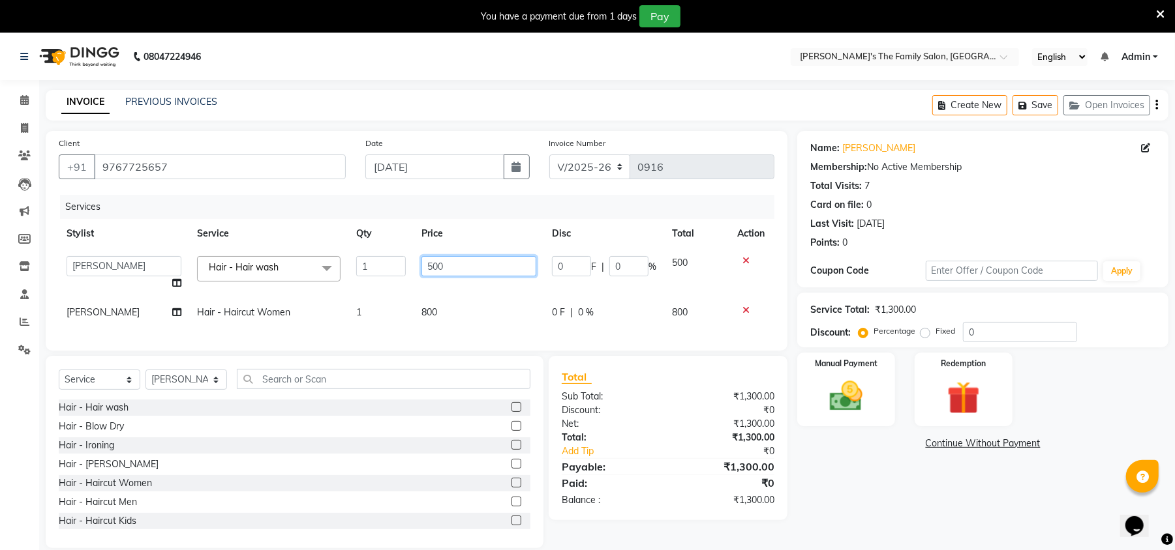
click at [475, 267] on input "500" at bounding box center [478, 266] width 115 height 20
type input "5"
type input "350"
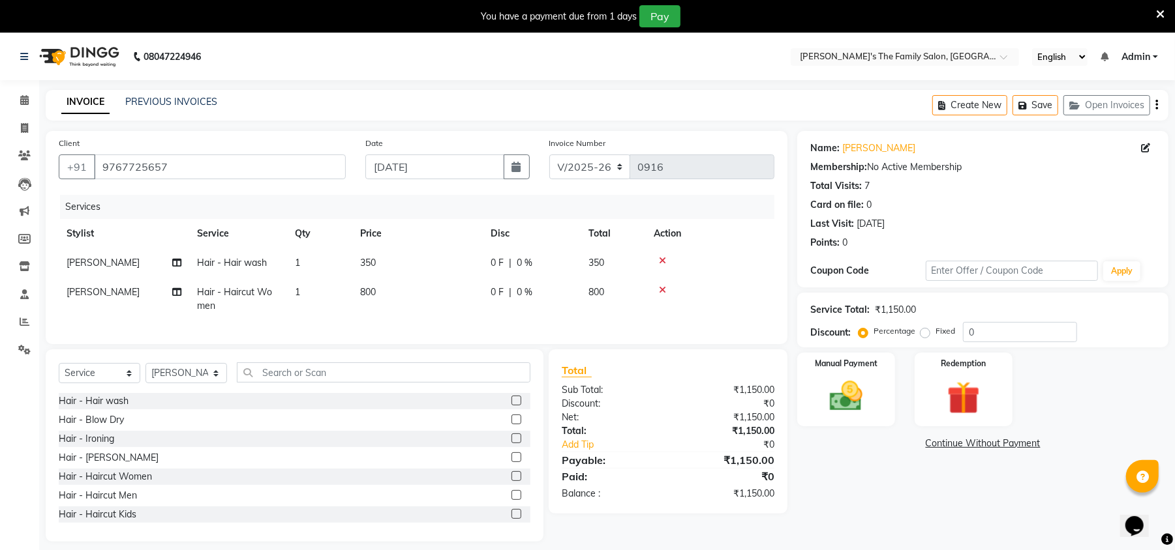
click at [177, 312] on td "[PERSON_NAME] Split Commission" at bounding box center [124, 299] width 130 height 43
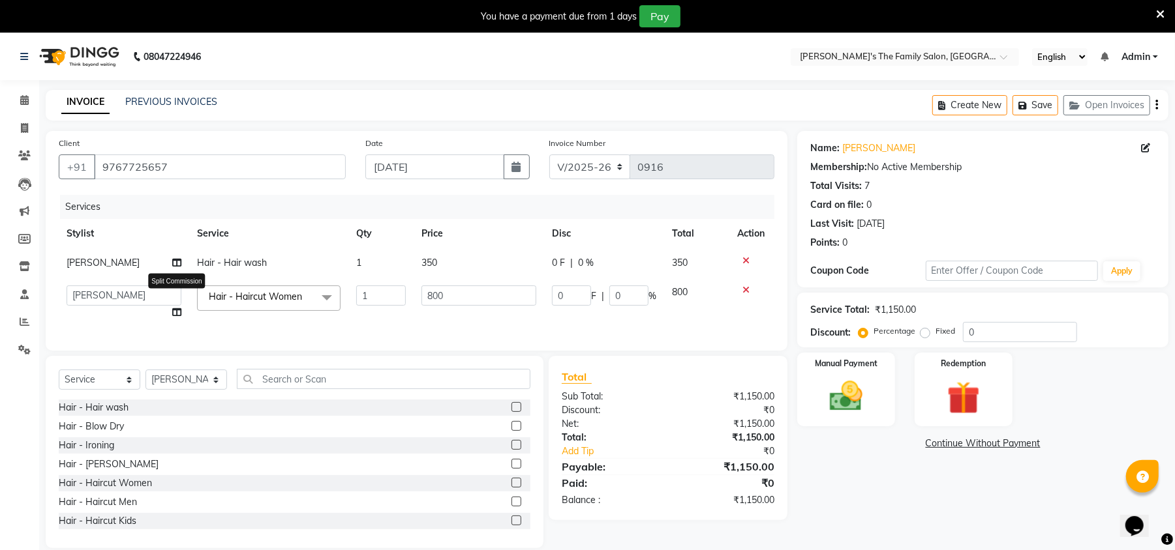
click at [177, 312] on icon at bounding box center [176, 312] width 9 height 9
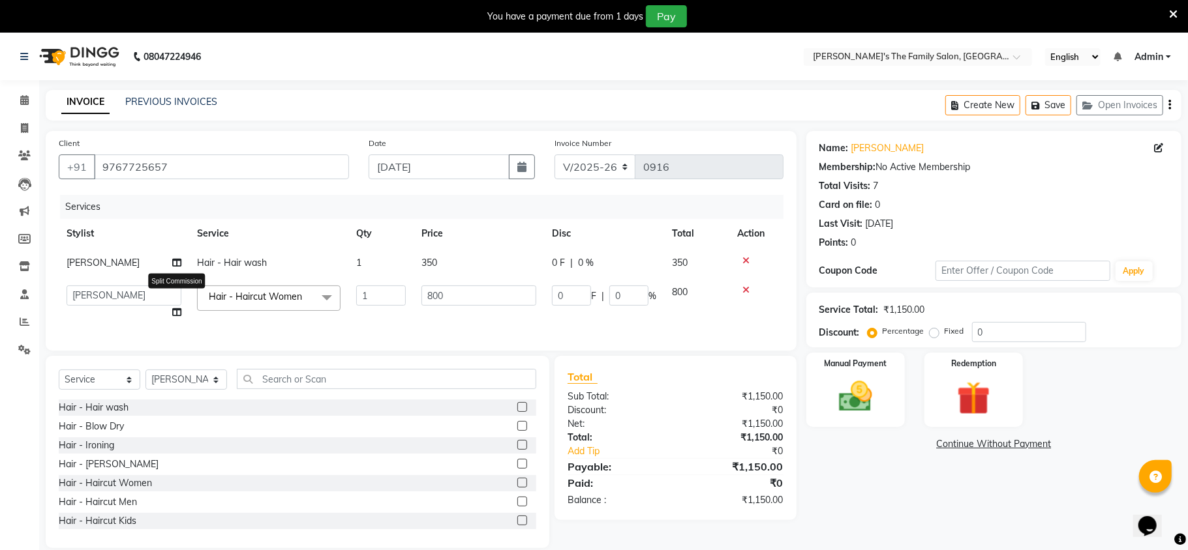
select select "50500"
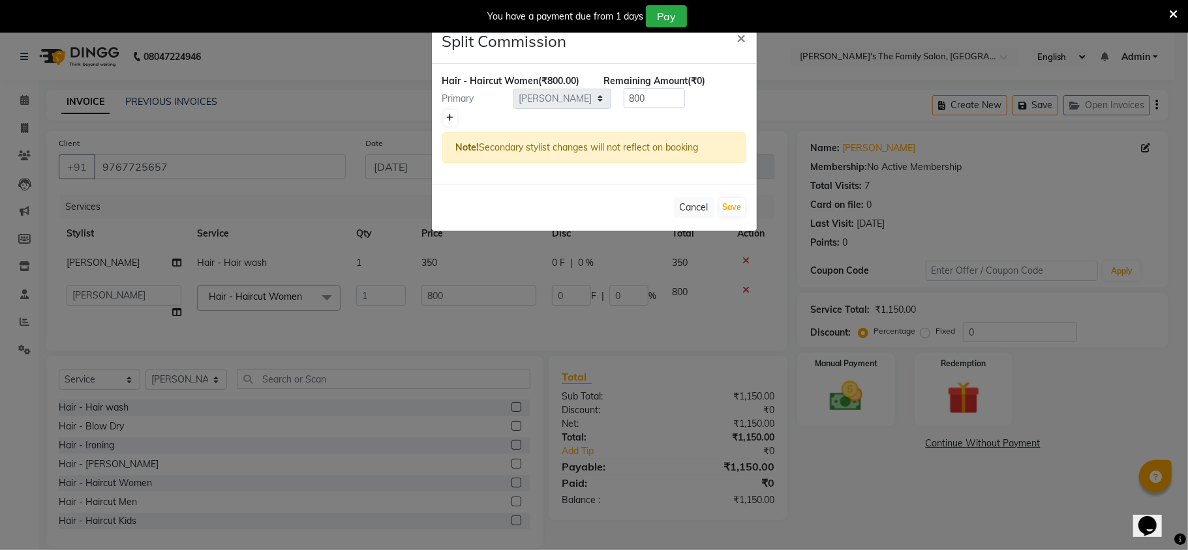
click at [449, 120] on icon at bounding box center [450, 118] width 7 height 8
type input "400"
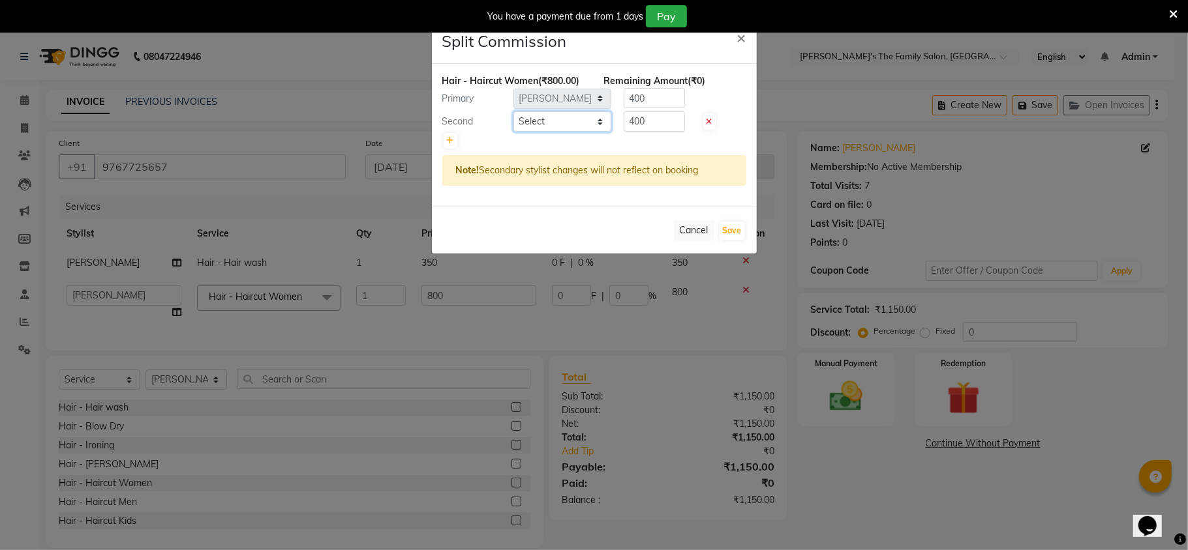
click at [556, 123] on select "Select [PERSON_NAME] [PERSON_NAME] Renuka Rosy [PERSON_NAME] [PERSON_NAME]" at bounding box center [562, 122] width 98 height 20
select select "50503"
click at [513, 112] on select "Select [PERSON_NAME] [PERSON_NAME] Renuka Rosy [PERSON_NAME] [PERSON_NAME]" at bounding box center [562, 122] width 98 height 20
click at [650, 118] on input "400" at bounding box center [653, 122] width 61 height 20
click at [742, 37] on span "×" at bounding box center [741, 37] width 9 height 20
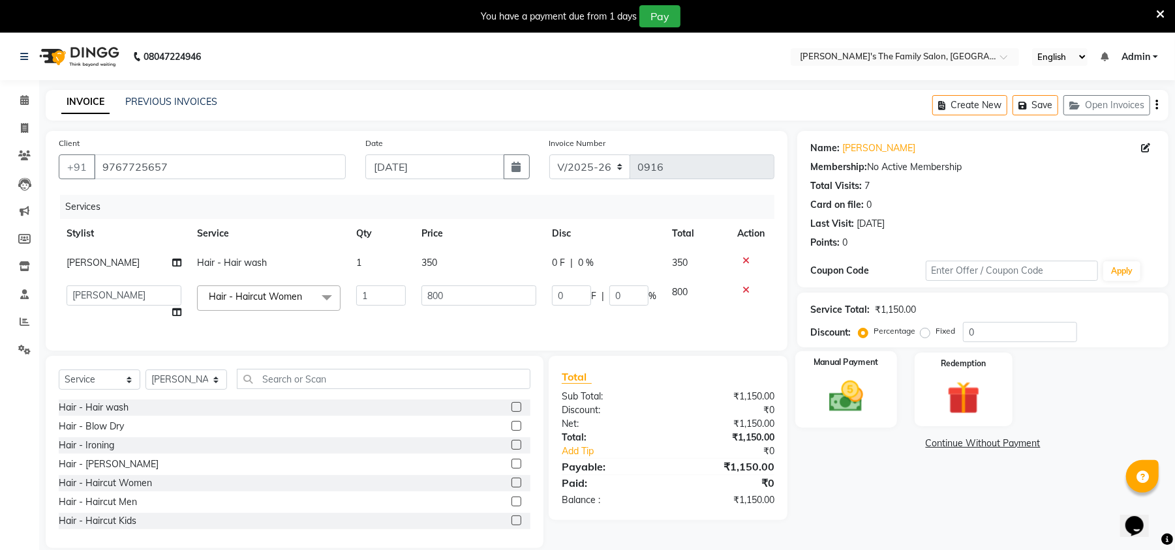
click at [852, 395] on img at bounding box center [846, 397] width 56 height 40
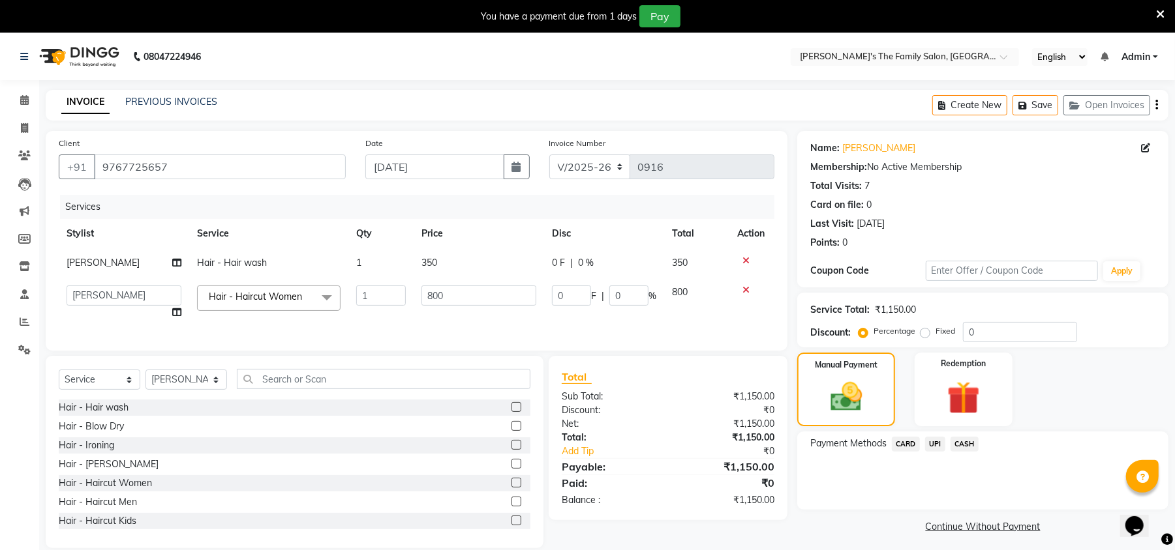
click at [963, 444] on span "CASH" at bounding box center [964, 444] width 28 height 15
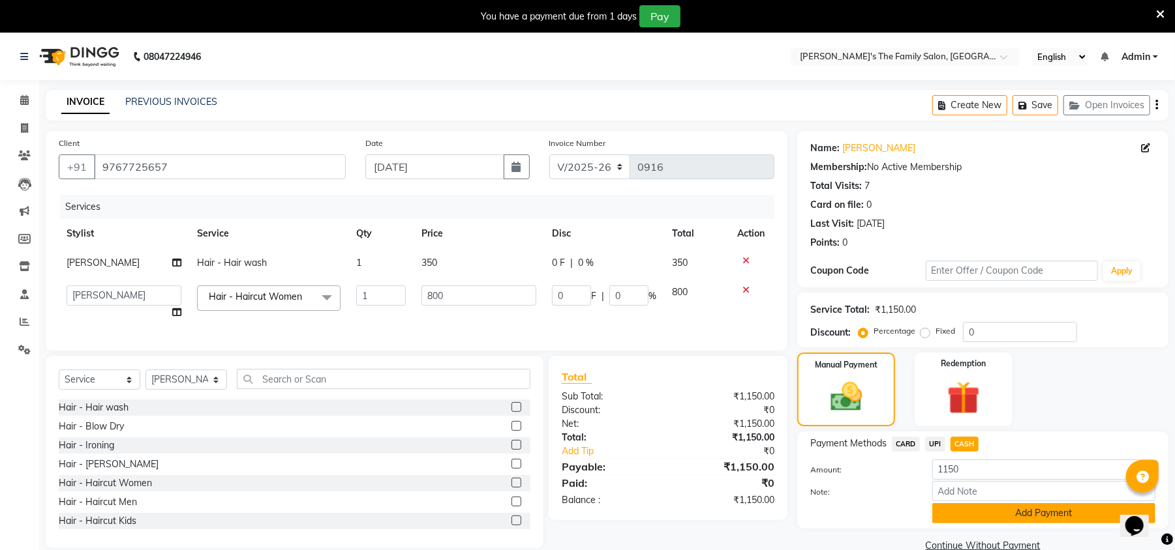
click at [976, 509] on button "Add Payment" at bounding box center [1043, 513] width 223 height 20
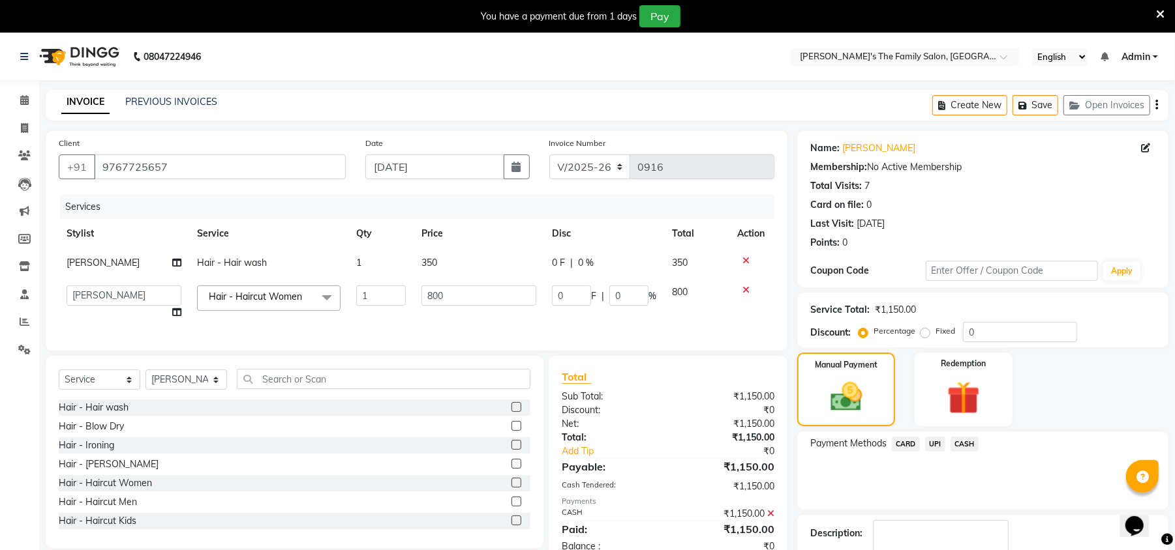
scroll to position [81, 0]
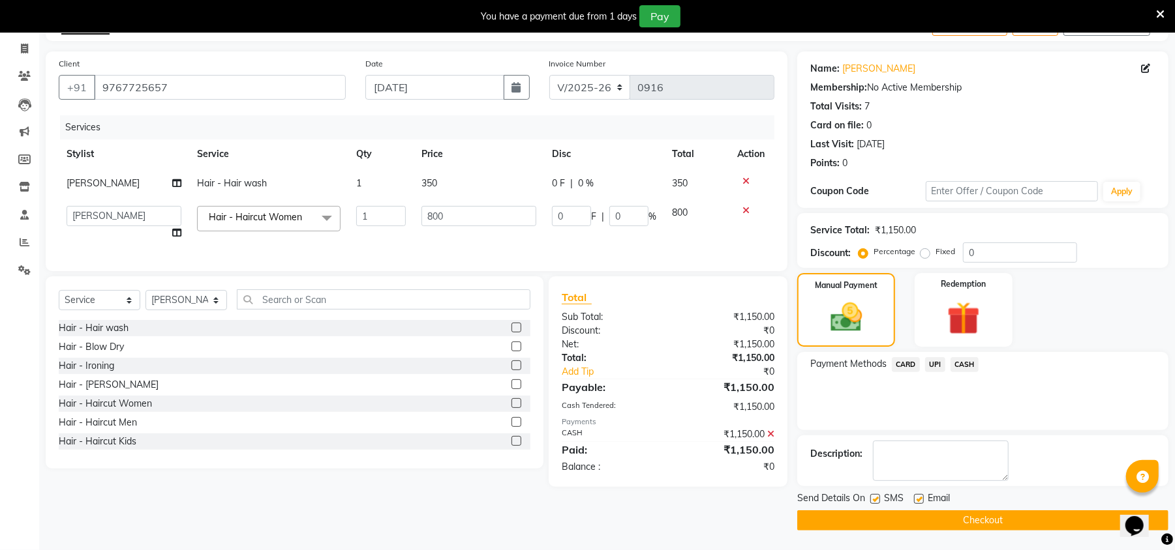
click at [917, 496] on label at bounding box center [919, 499] width 10 height 10
click at [917, 496] on input "checkbox" at bounding box center [918, 500] width 8 height 8
checkbox input "false"
click at [877, 497] on label at bounding box center [875, 499] width 10 height 10
click at [877, 497] on input "checkbox" at bounding box center [874, 500] width 8 height 8
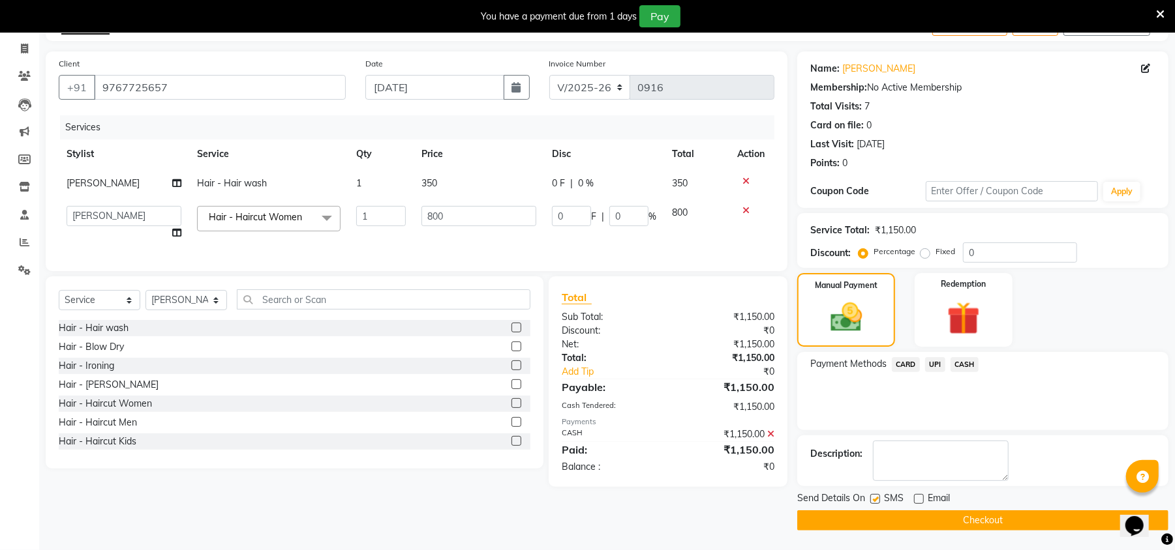
checkbox input "false"
click at [916, 520] on button "Checkout" at bounding box center [982, 521] width 371 height 20
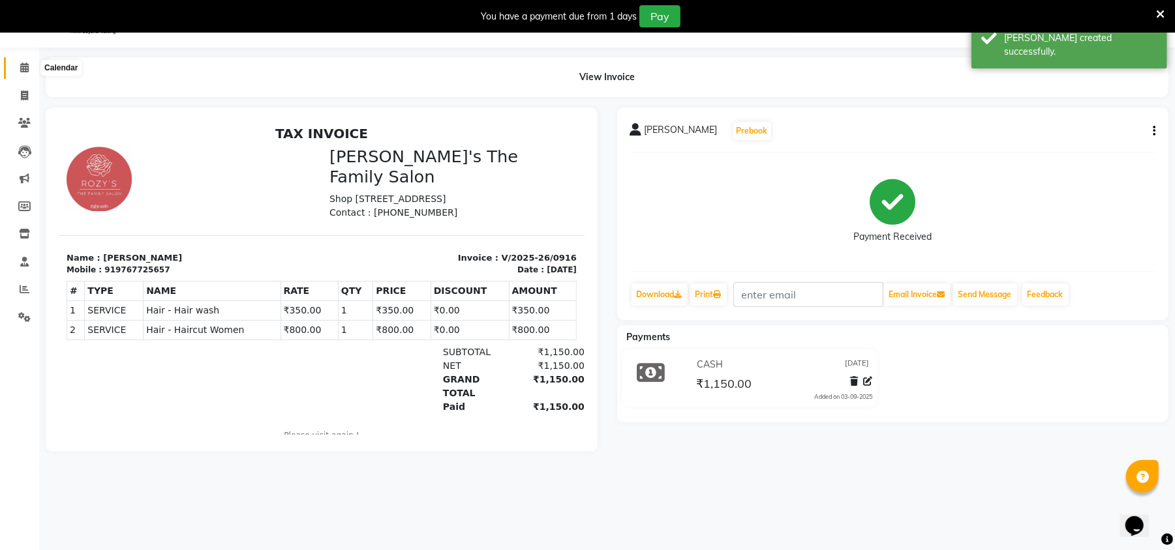
click at [21, 67] on icon at bounding box center [24, 68] width 8 height 10
